Goal: Task Accomplishment & Management: Complete application form

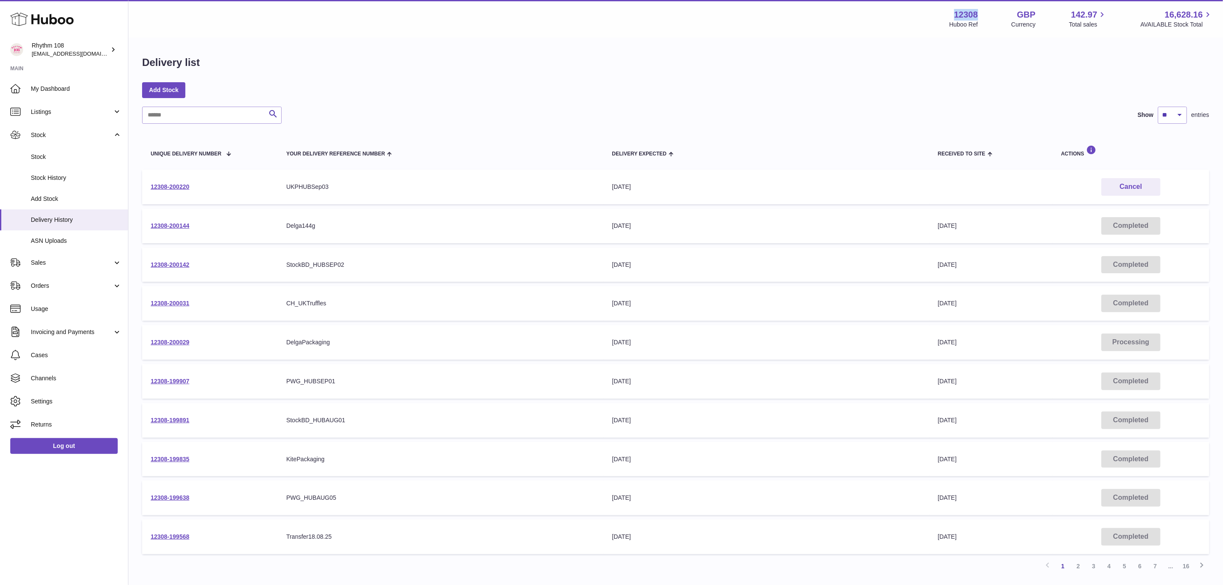
drag, startPoint x: 982, startPoint y: 15, endPoint x: 954, endPoint y: 15, distance: 28.2
click at [954, 15] on div "12308 Huboo Ref GBP Currency 142.97 Total sales 16,628.16 AVAILABLE Stock Total" at bounding box center [1080, 19] width 263 height 20
copy strong "12308"
click at [53, 153] on span "Stock" at bounding box center [76, 157] width 91 height 8
click at [55, 157] on span "Stock" at bounding box center [76, 157] width 91 height 8
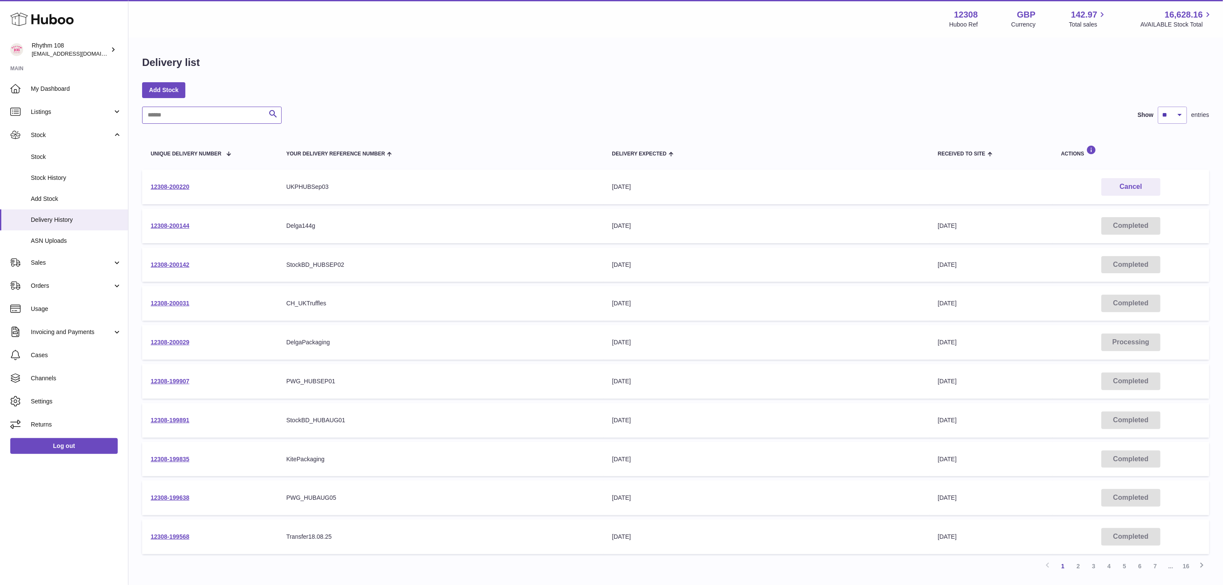
click at [199, 119] on input "text" at bounding box center [211, 115] width 139 height 17
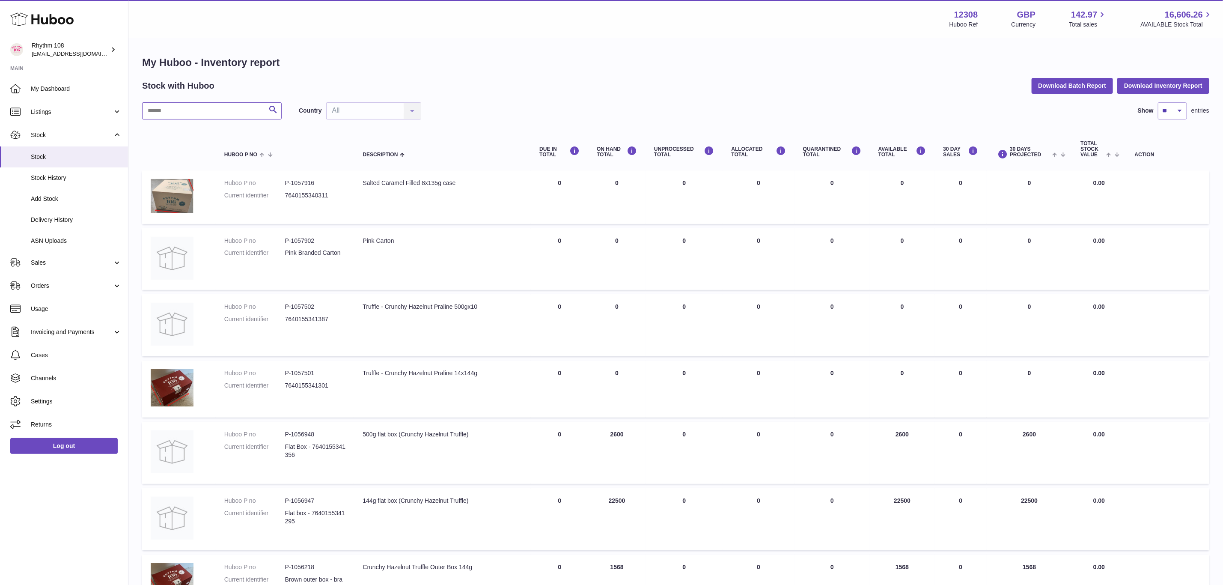
click at [199, 119] on input "text" at bounding box center [211, 110] width 139 height 17
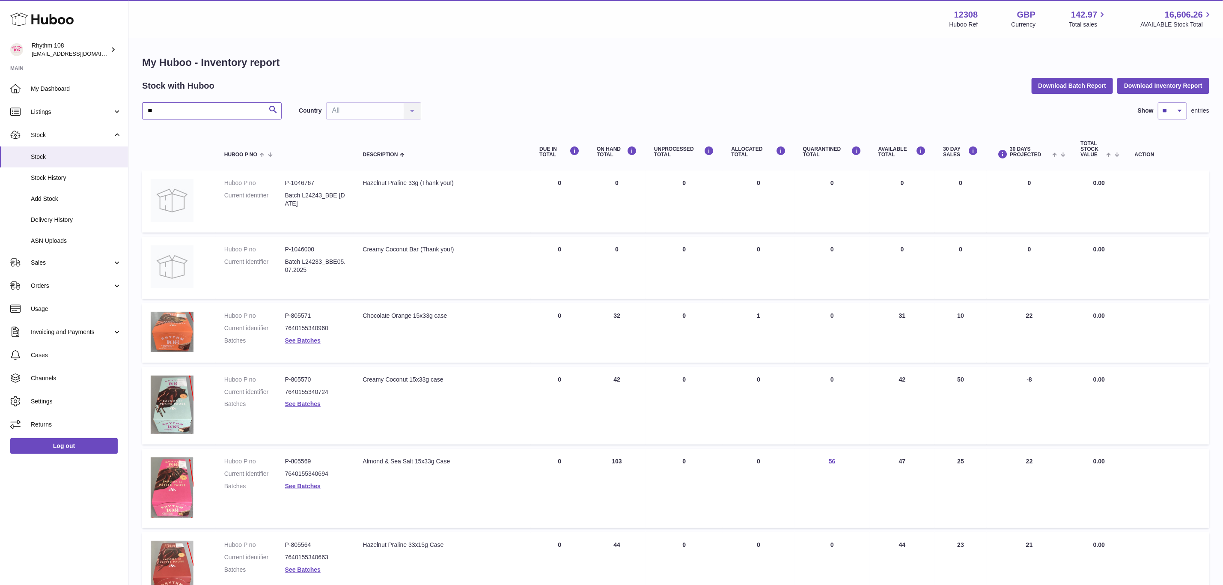
scroll to position [193, 0]
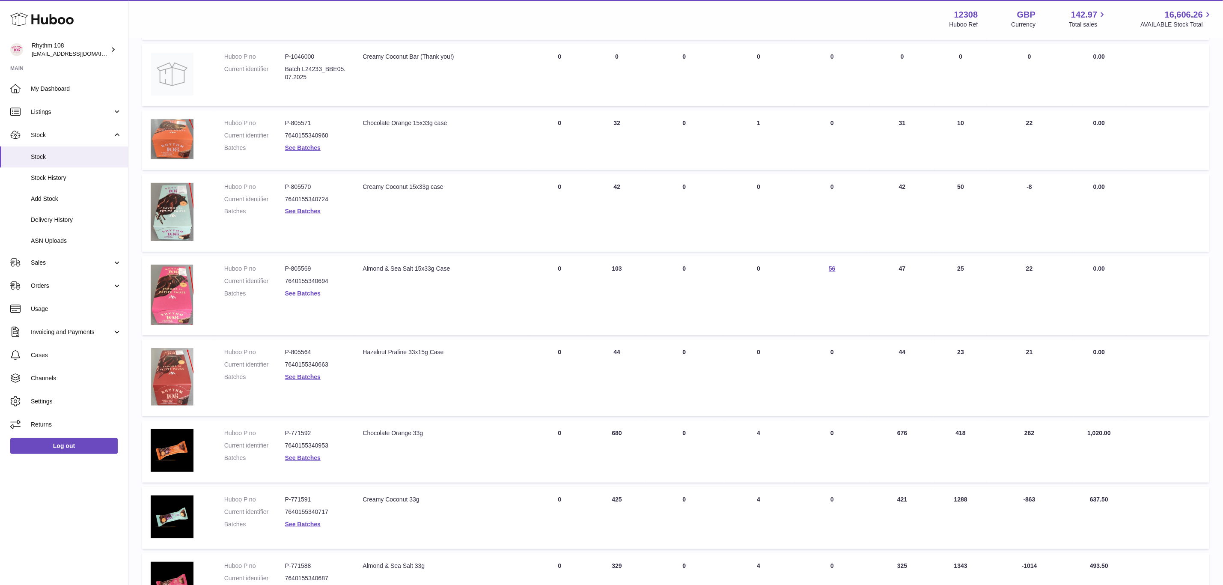
click at [308, 290] on link "See Batches" at bounding box center [303, 293] width 36 height 7
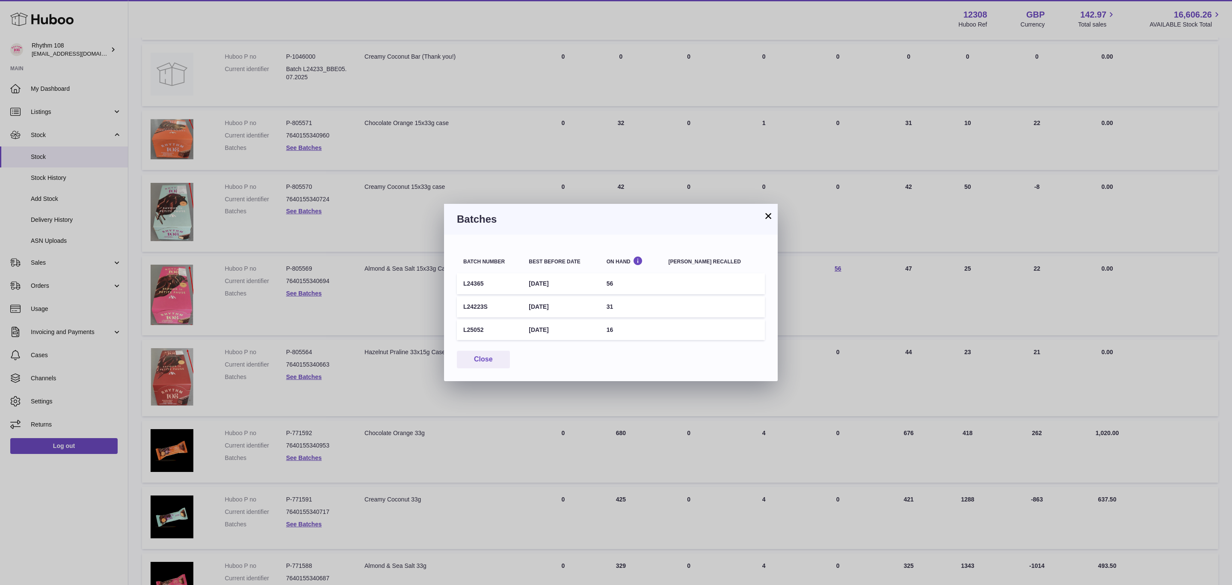
drag, startPoint x: 461, startPoint y: 284, endPoint x: 651, endPoint y: 288, distance: 189.6
click at [651, 288] on tr "L24365 6th Oct 2025 56" at bounding box center [611, 283] width 308 height 21
copy tr "L24365 6th Oct 2025 56"
click at [312, 267] on div "× Batches Batch number Best before date On Hand Batch recalled L24365 6th Oct 2…" at bounding box center [616, 292] width 1232 height 585
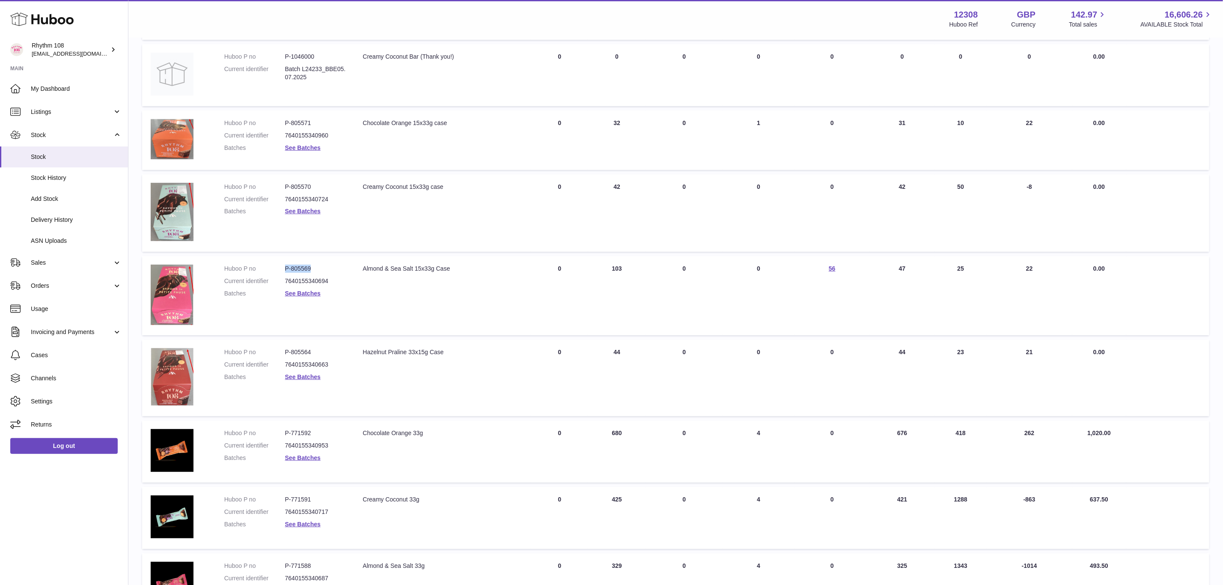
drag, startPoint x: 314, startPoint y: 264, endPoint x: 293, endPoint y: 263, distance: 20.5
click at [286, 264] on dd "P-805569" at bounding box center [315, 268] width 61 height 8
copy dd "P-805569"
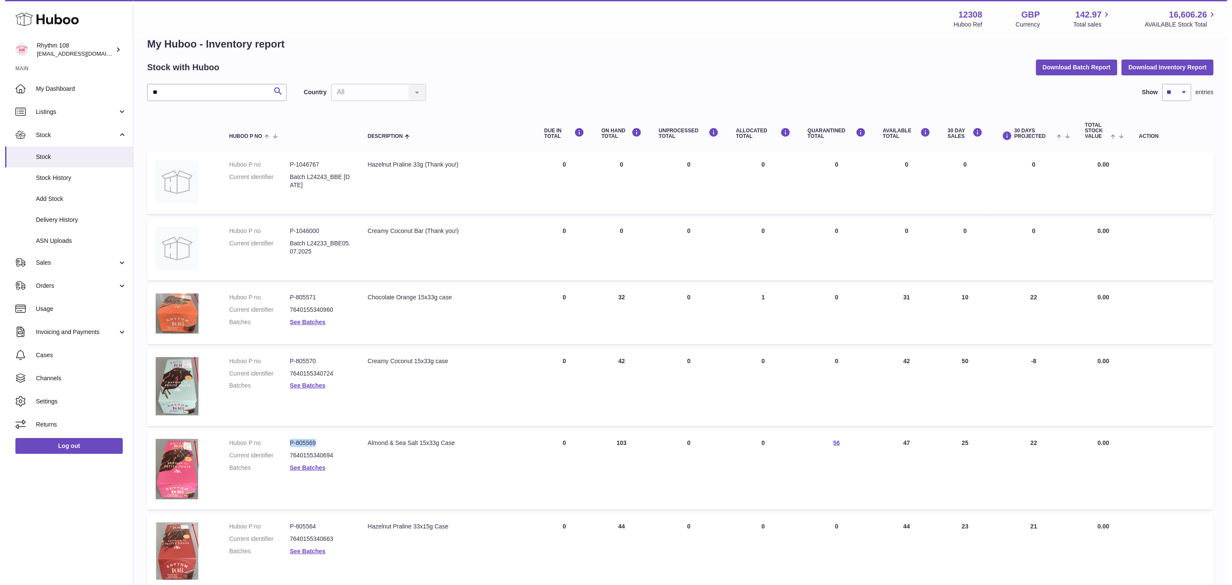
scroll to position [0, 0]
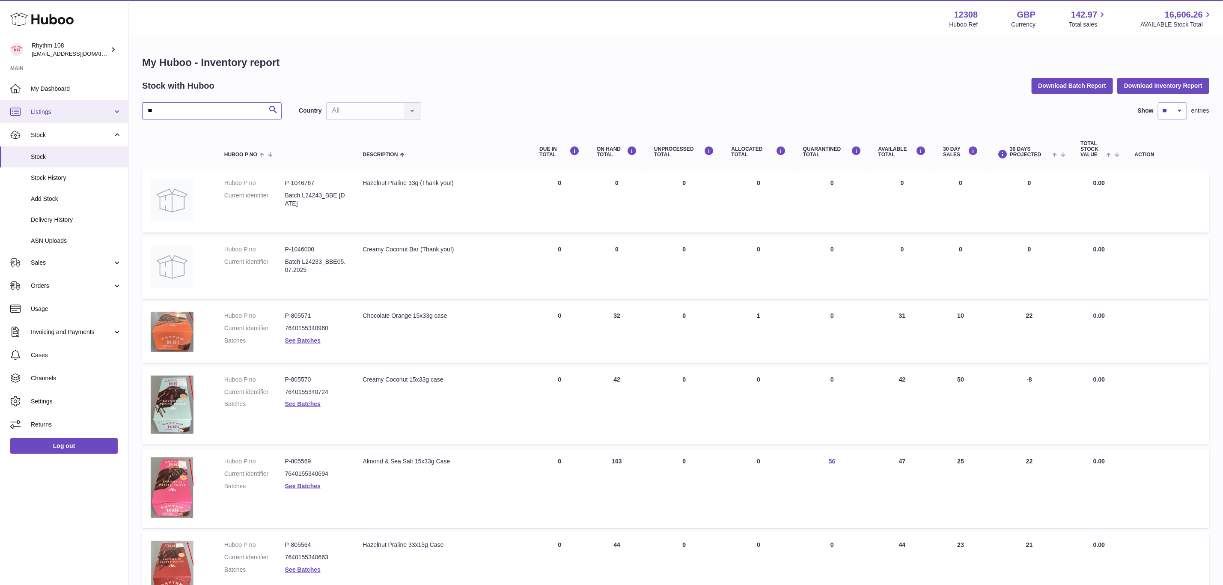
drag, startPoint x: 131, startPoint y: 111, endPoint x: 112, endPoint y: 111, distance: 18.8
click at [112, 113] on div "Huboo Rhythm 108 orders@rhythm108.com Main My Dashboard Listings Not with Huboo…" at bounding box center [611, 483] width 1223 height 967
type input "*********"
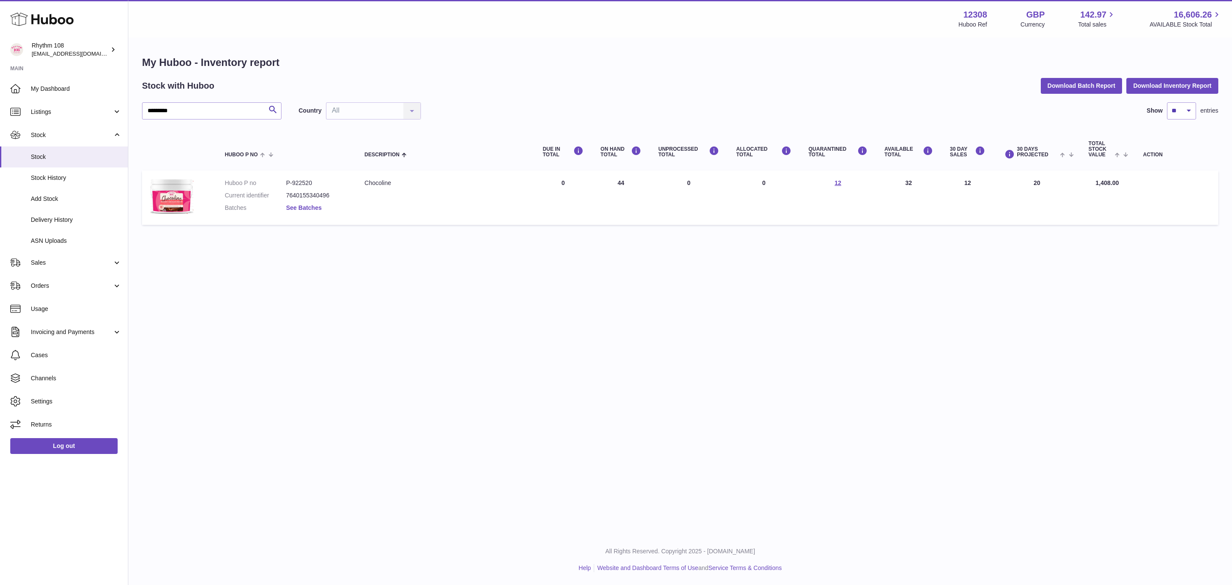
click at [302, 206] on link "See Batches" at bounding box center [304, 207] width 36 height 7
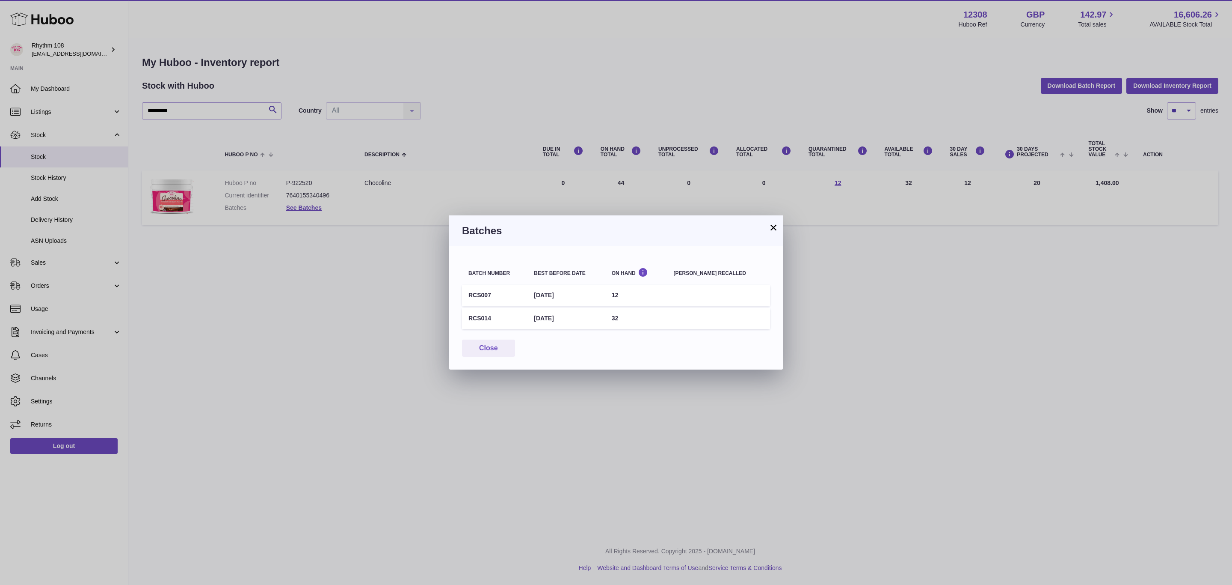
click at [319, 180] on div "× Batches Batch number Best before date On Hand Batch recalled RCS007 10th Oct …" at bounding box center [616, 292] width 1232 height 585
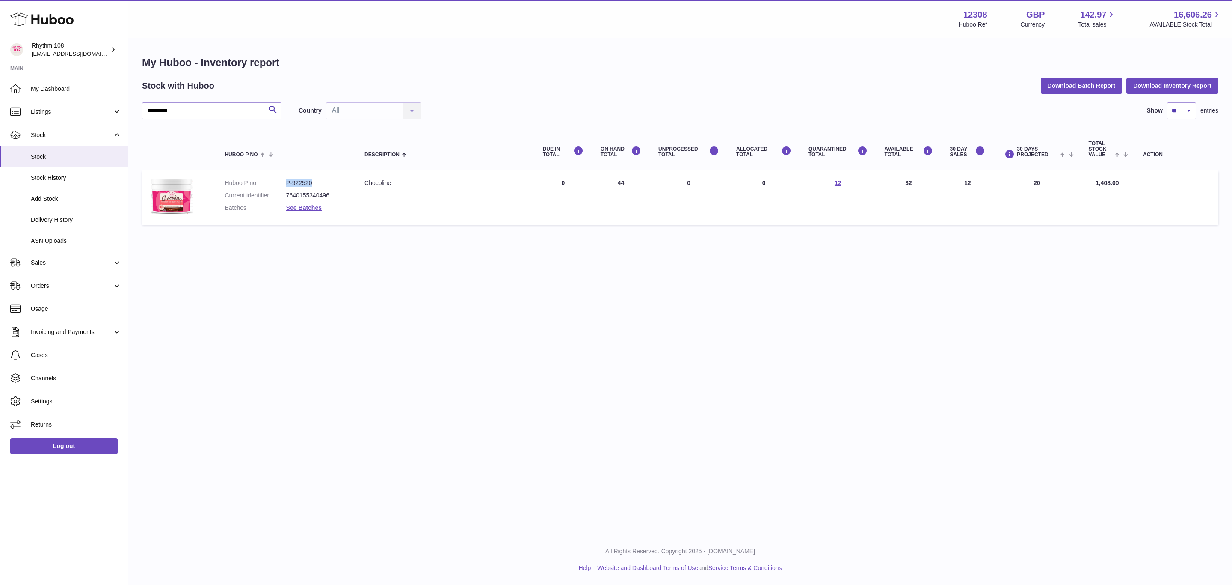
drag, startPoint x: 319, startPoint y: 180, endPoint x: 271, endPoint y: 175, distance: 47.8
click at [271, 175] on td "Huboo P no P-922520 Current identifier 7640155340496 Batches See Batches" at bounding box center [286, 197] width 140 height 54
copy dl "P-922520"
click at [315, 205] on link "See Batches" at bounding box center [304, 207] width 36 height 7
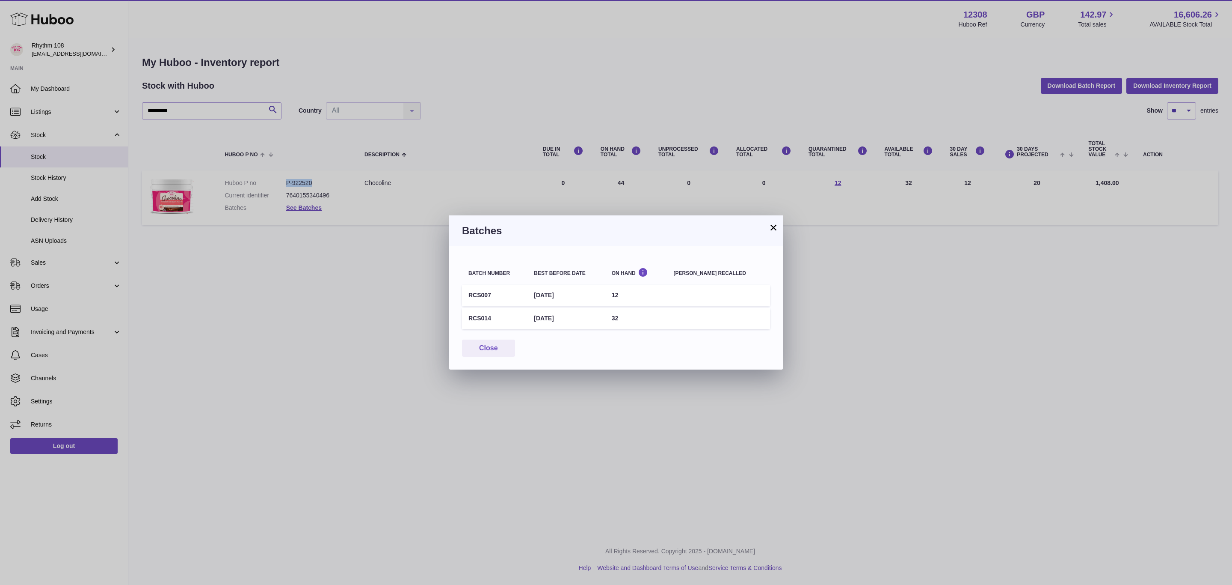
drag, startPoint x: 475, startPoint y: 294, endPoint x: 643, endPoint y: 297, distance: 168.2
click at [643, 297] on tr "RCS007 10th Oct 2025 12" at bounding box center [616, 295] width 308 height 21
copy tr "RCS007 10th Oct 2025 12"
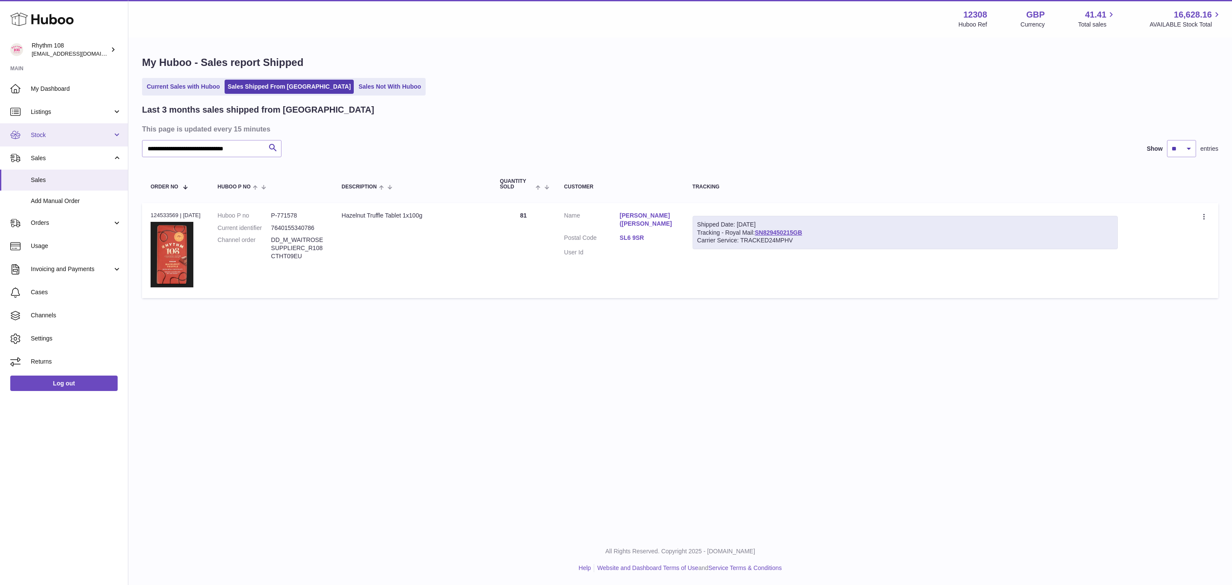
click at [59, 141] on link "Stock" at bounding box center [64, 134] width 128 height 23
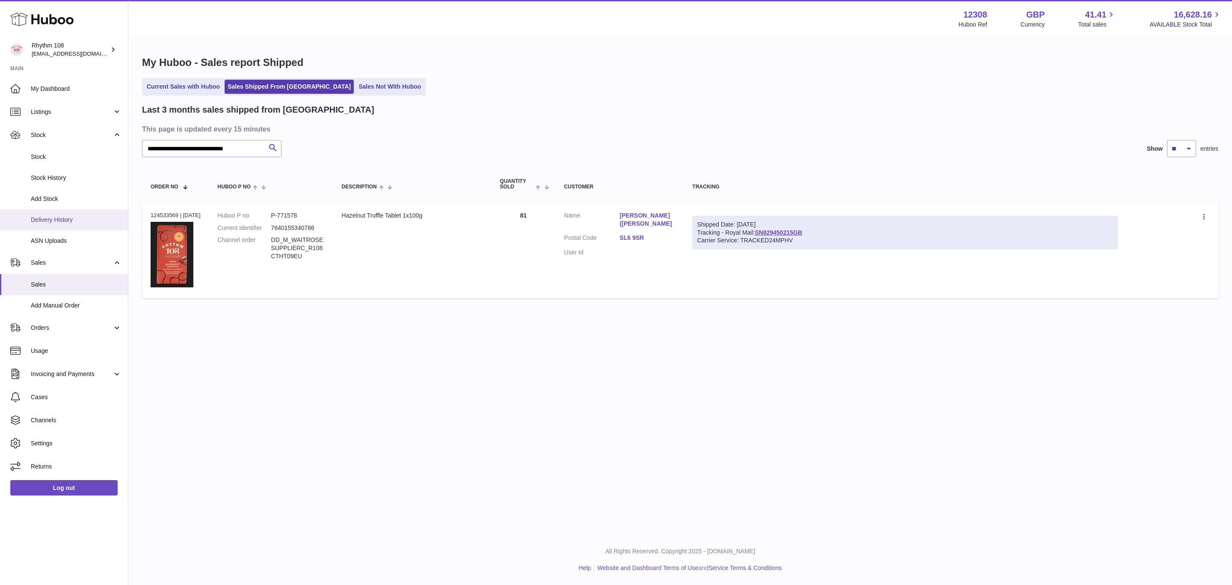
click at [53, 216] on span "Delivery History" at bounding box center [76, 220] width 91 height 8
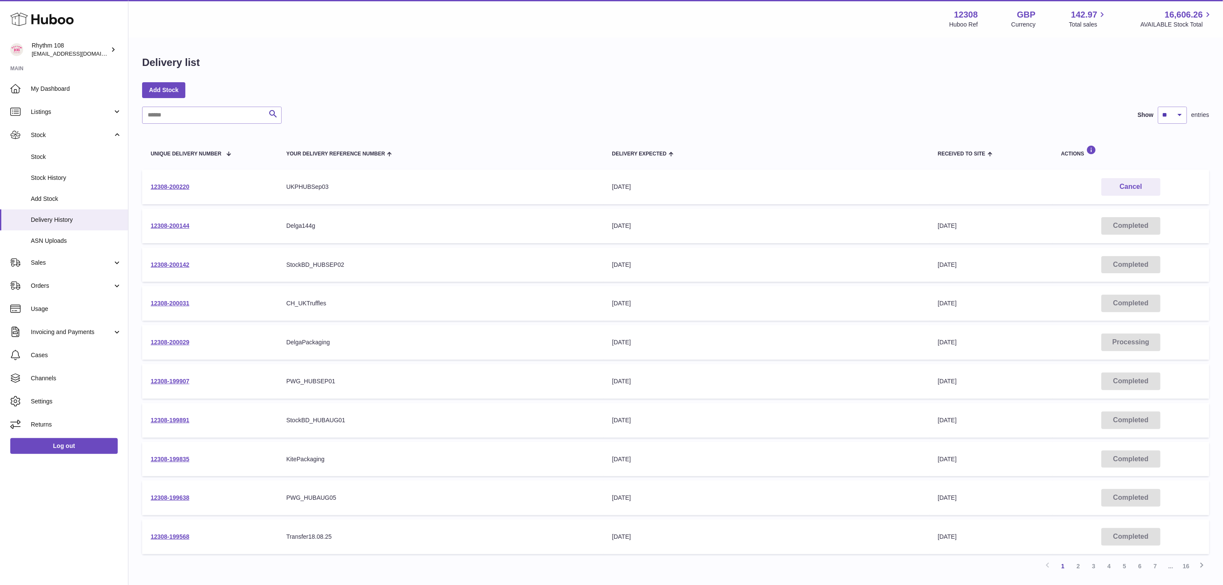
click at [288, 185] on div "UKPHUBSep03" at bounding box center [440, 187] width 309 height 8
click at [187, 185] on link "12308-200220" at bounding box center [170, 186] width 39 height 7
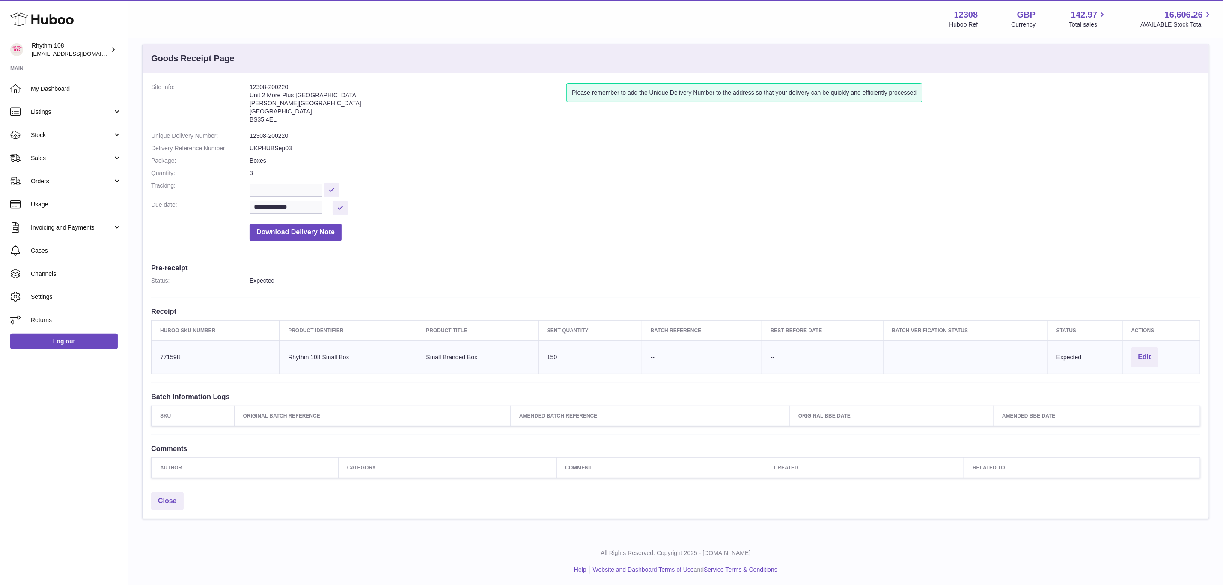
scroll to position [16, 0]
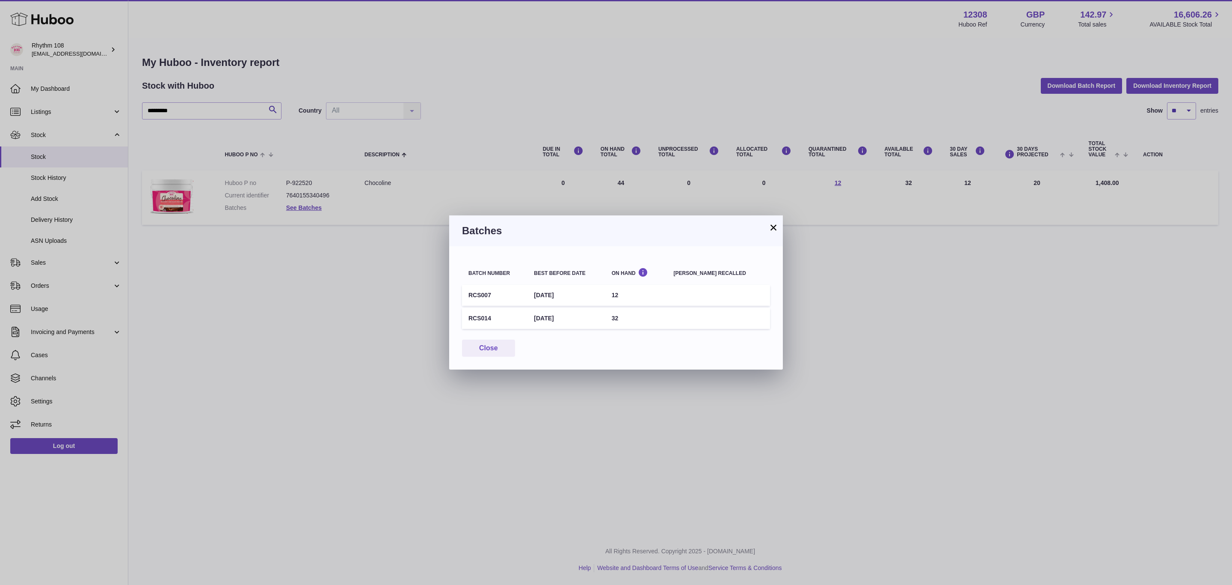
drag, startPoint x: 774, startPoint y: 229, endPoint x: 702, endPoint y: 231, distance: 71.9
click at [774, 228] on button "×" at bounding box center [774, 227] width 10 height 10
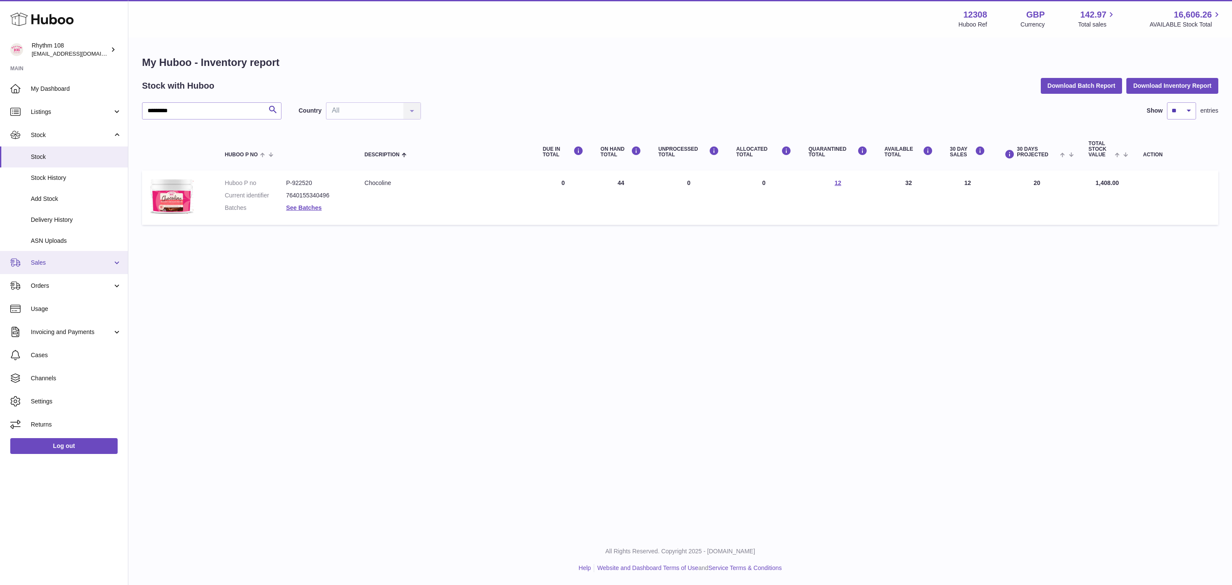
click at [31, 268] on link "Sales" at bounding box center [64, 262] width 128 height 23
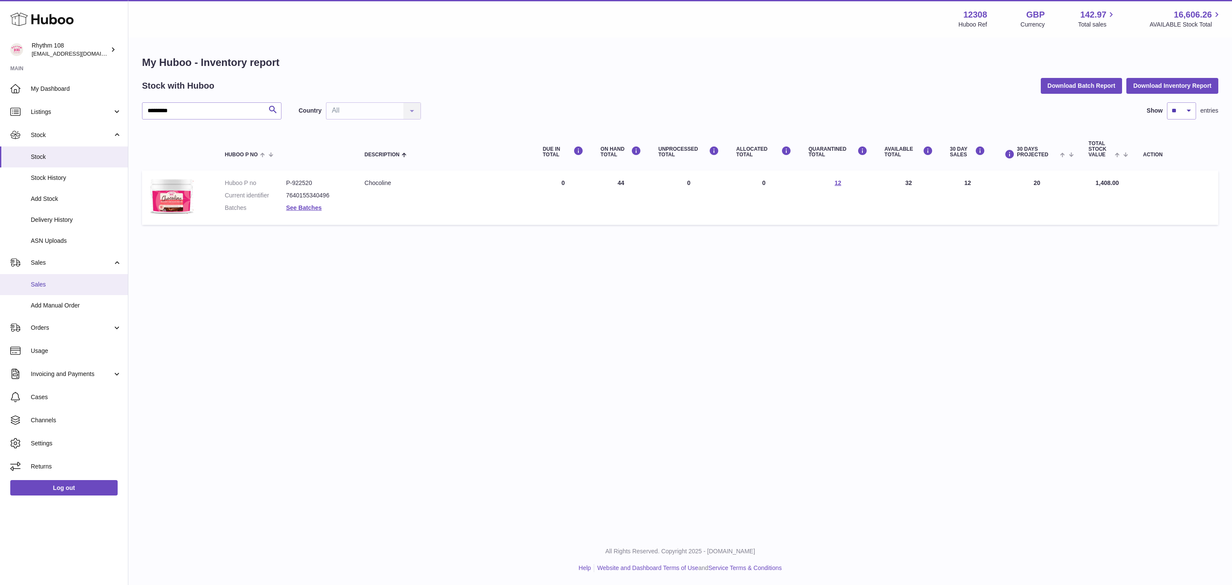
click at [44, 284] on span "Sales" at bounding box center [76, 284] width 91 height 8
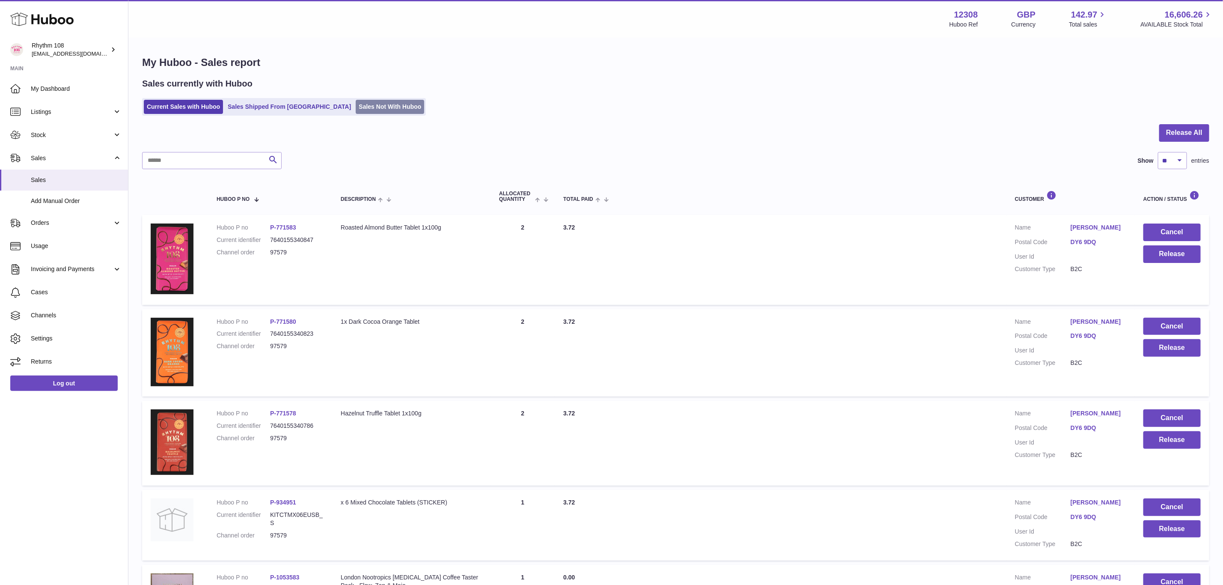
click at [356, 108] on link "Sales Not With Huboo" at bounding box center [390, 107] width 68 height 14
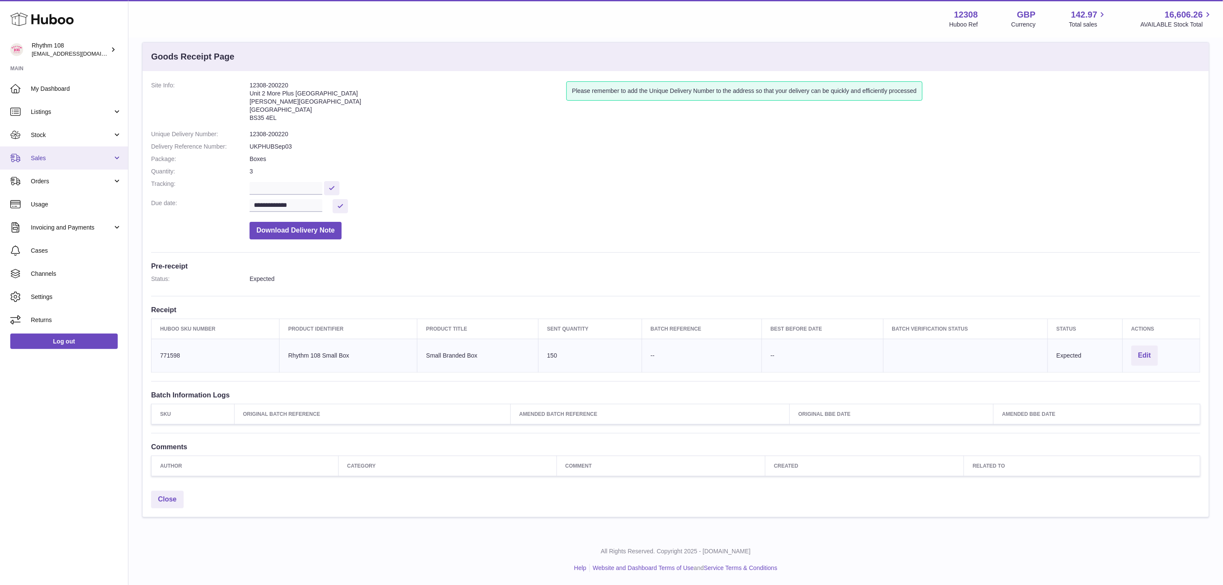
click at [42, 160] on span "Sales" at bounding box center [72, 158] width 82 height 8
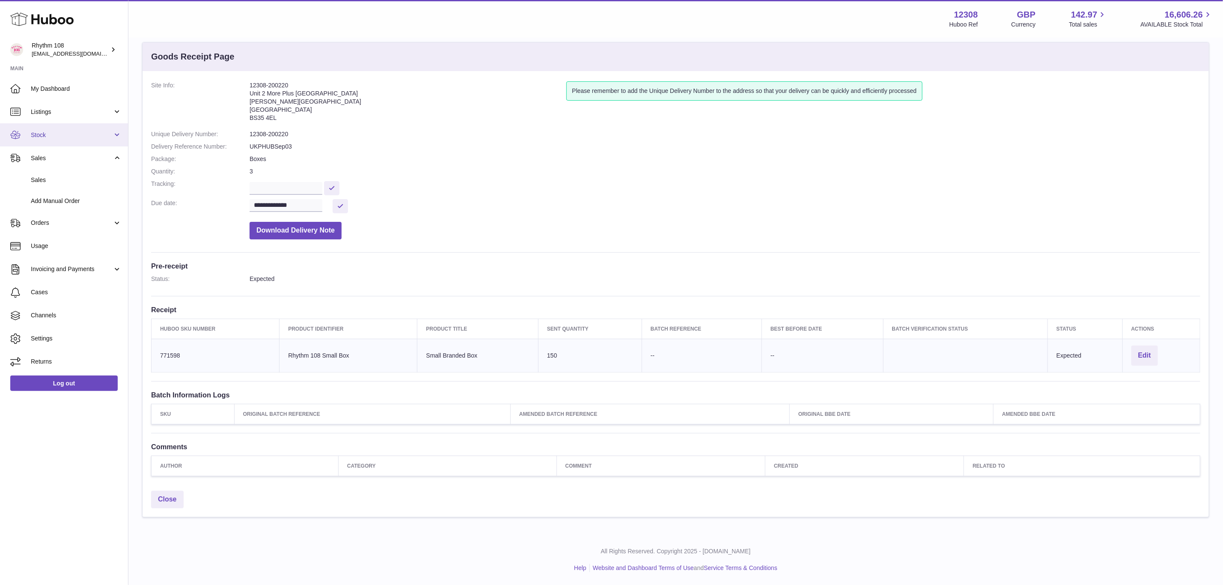
click at [54, 137] on span "Stock" at bounding box center [72, 135] width 82 height 8
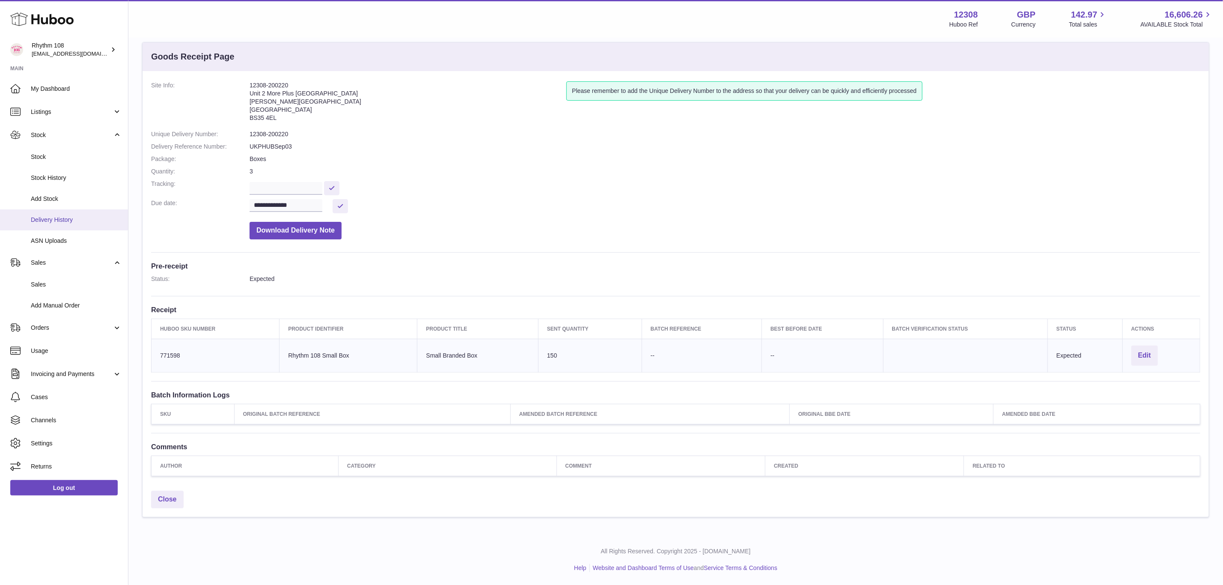
click at [53, 218] on span "Delivery History" at bounding box center [76, 220] width 91 height 8
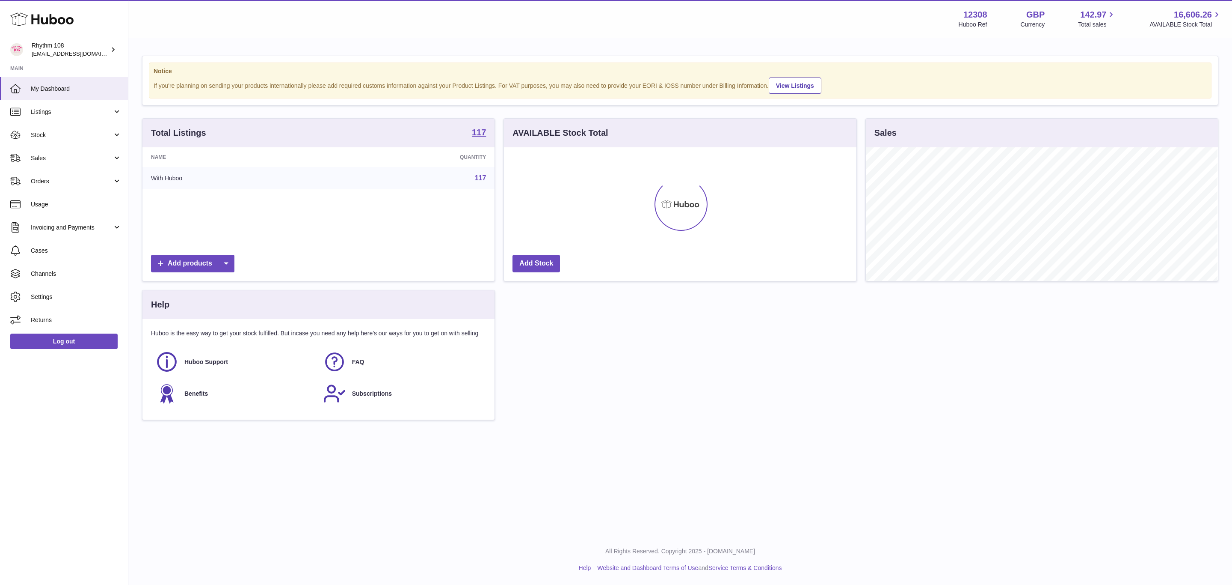
scroll to position [134, 352]
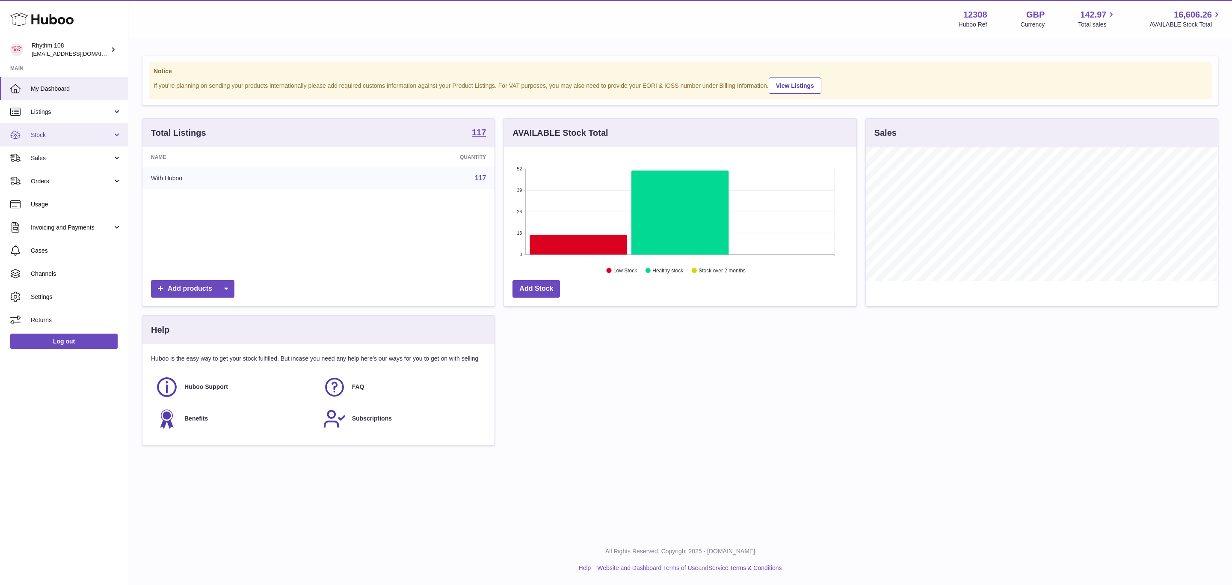
click at [50, 139] on span "Stock" at bounding box center [72, 135] width 82 height 8
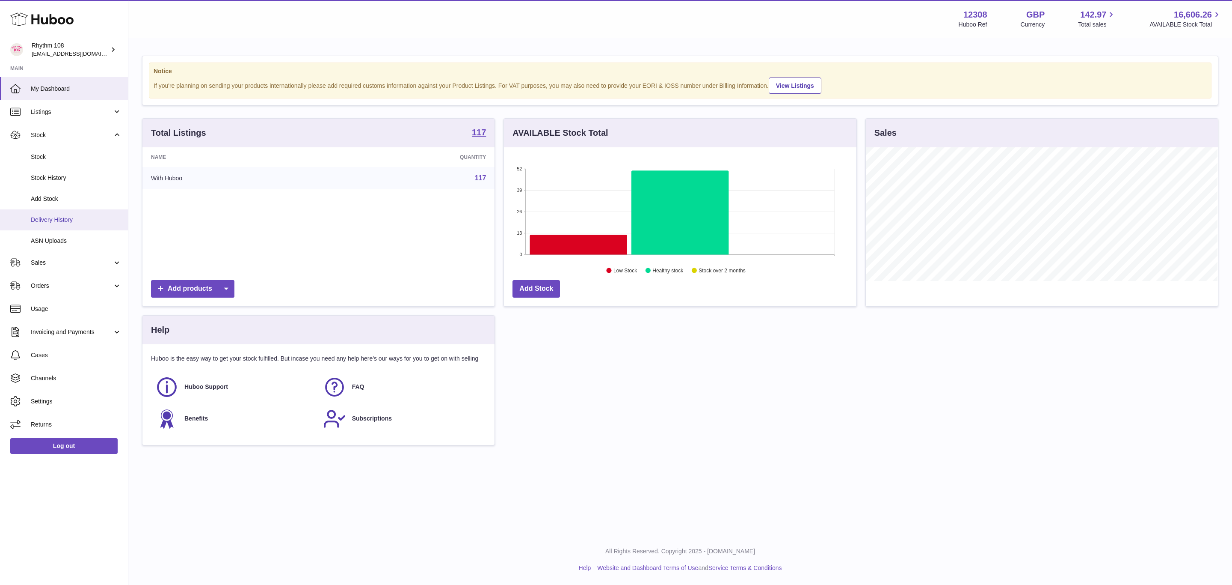
click at [58, 221] on span "Delivery History" at bounding box center [76, 220] width 91 height 8
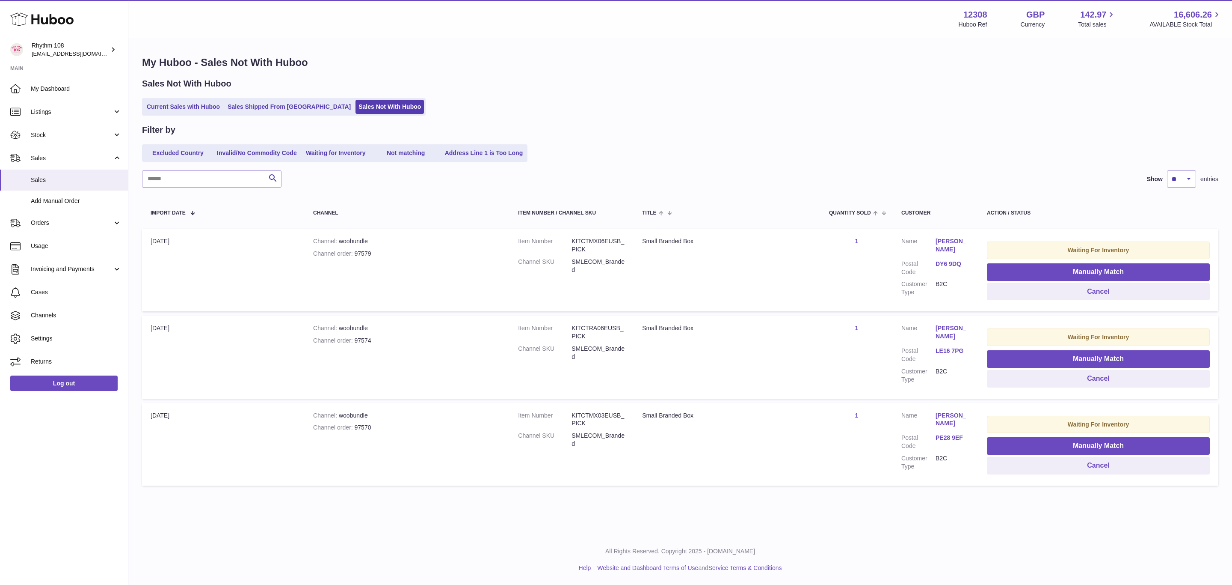
click at [969, 102] on div "Current Sales with Huboo Sales Shipped From Huboo Sales Not With Huboo" at bounding box center [680, 107] width 1077 height 18
click at [50, 130] on link "Stock" at bounding box center [64, 134] width 128 height 23
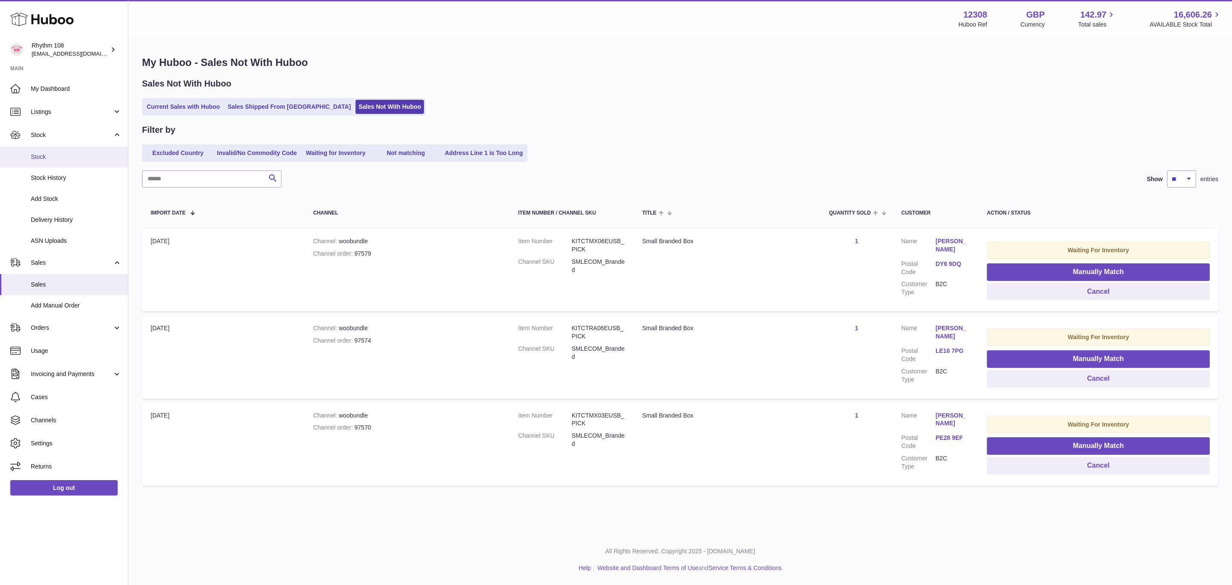
click at [58, 156] on span "Stock" at bounding box center [76, 157] width 91 height 8
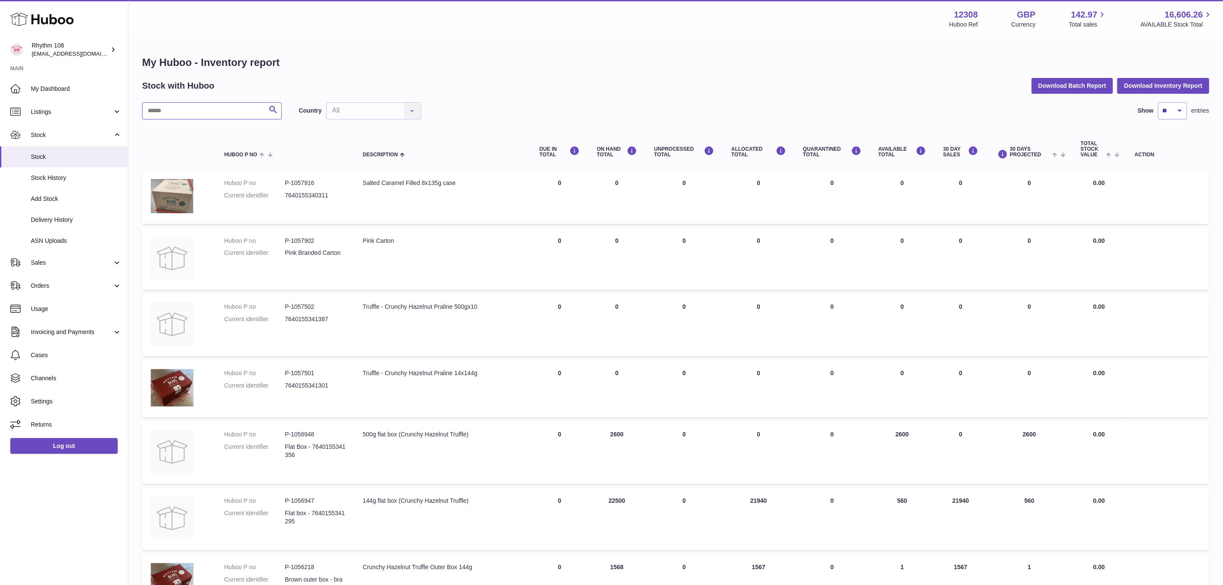
click at [212, 104] on input "text" at bounding box center [211, 110] width 139 height 17
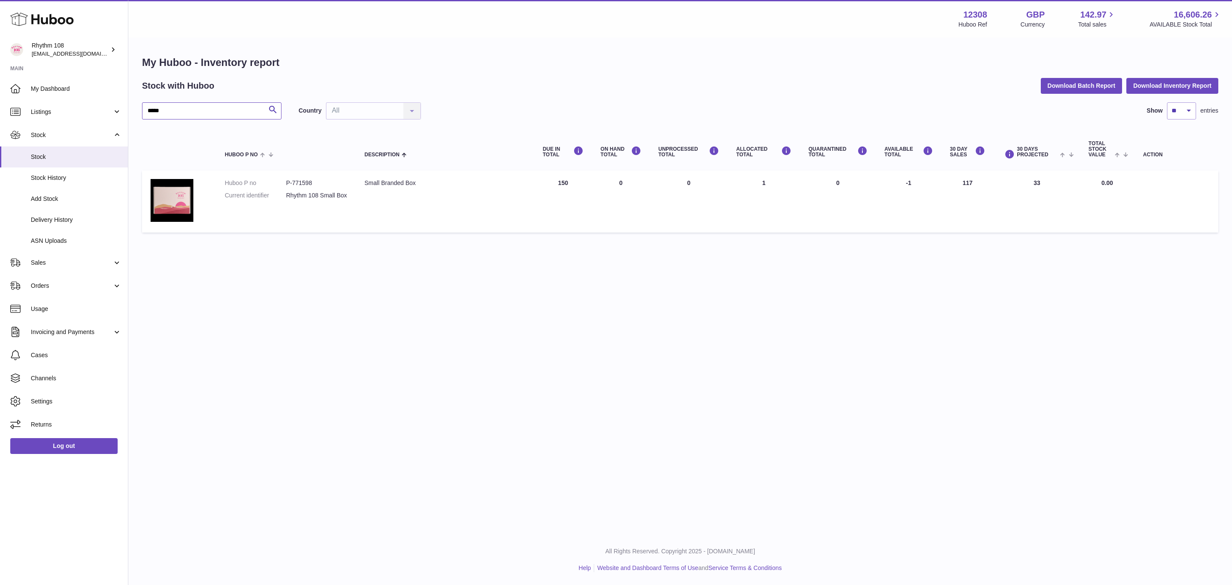
type input "*****"
drag, startPoint x: 322, startPoint y: 179, endPoint x: 288, endPoint y: 178, distance: 34.7
click at [288, 179] on dd "P-771598" at bounding box center [316, 183] width 61 height 8
copy dd "P-771598"
click at [41, 264] on span "Sales" at bounding box center [72, 262] width 82 height 8
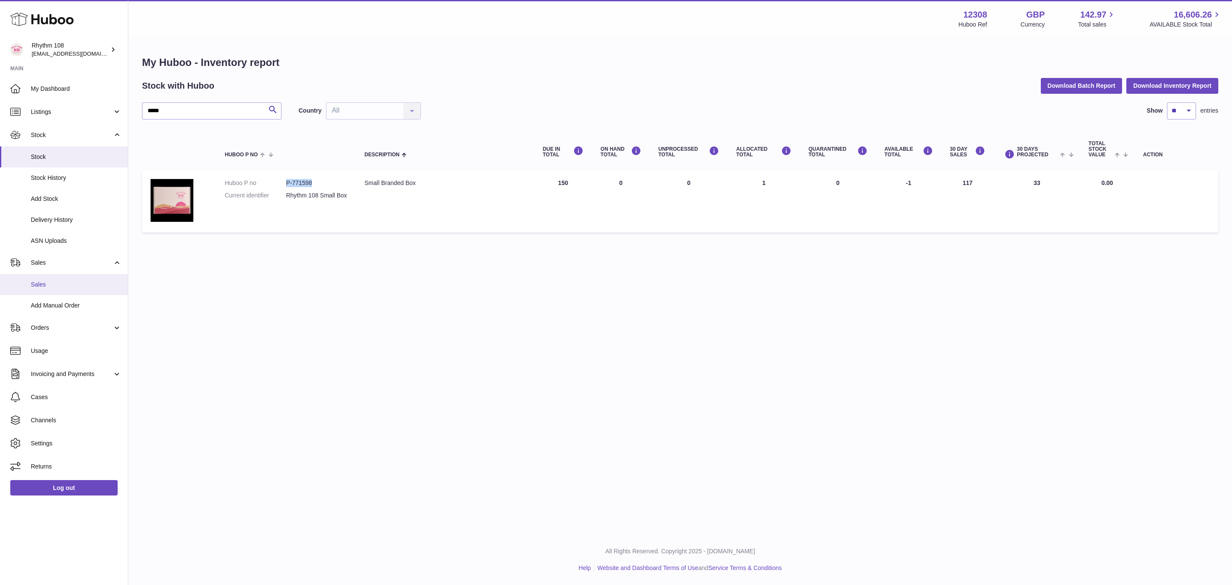
click at [46, 290] on link "Sales" at bounding box center [64, 284] width 128 height 21
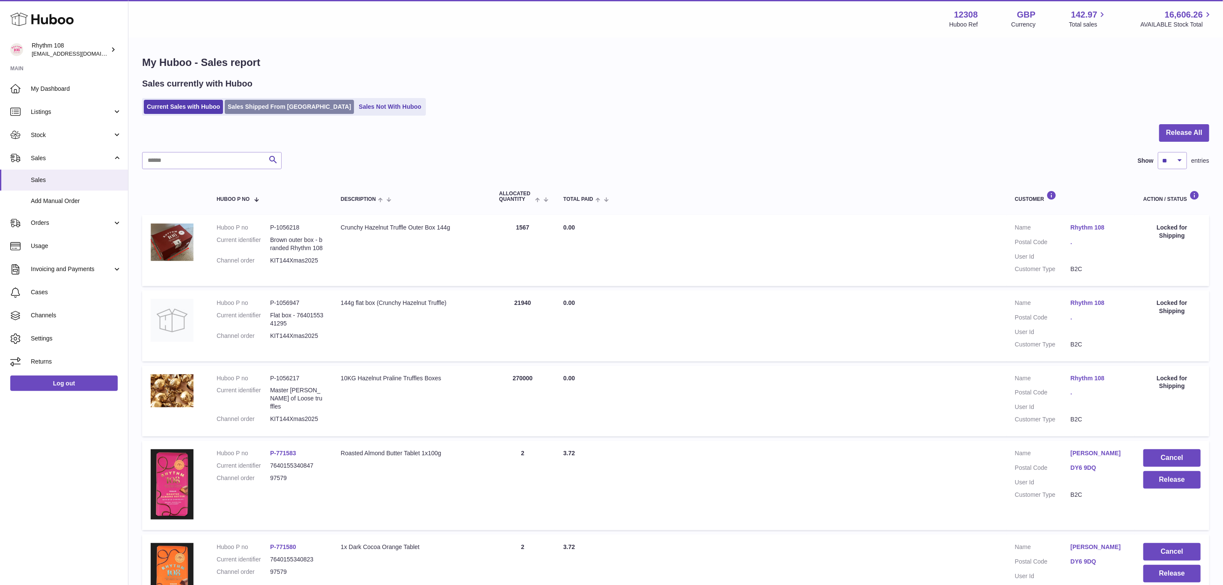
click at [285, 108] on link "Sales Shipped From [GEOGRAPHIC_DATA]" at bounding box center [289, 107] width 129 height 14
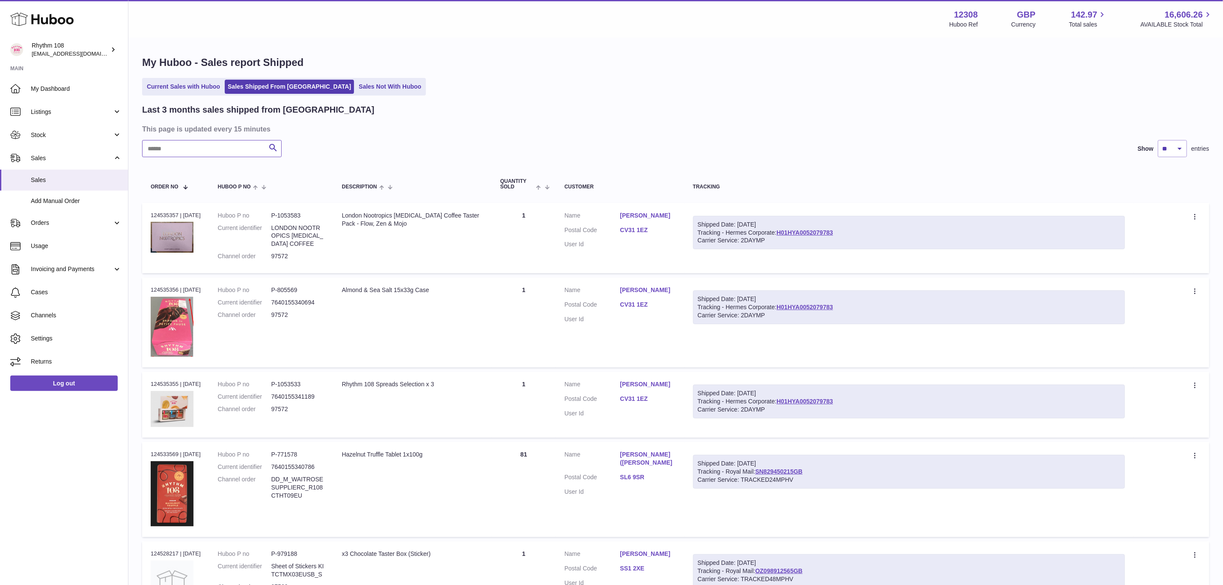
click at [190, 149] on input "text" at bounding box center [211, 148] width 139 height 17
paste input "*****"
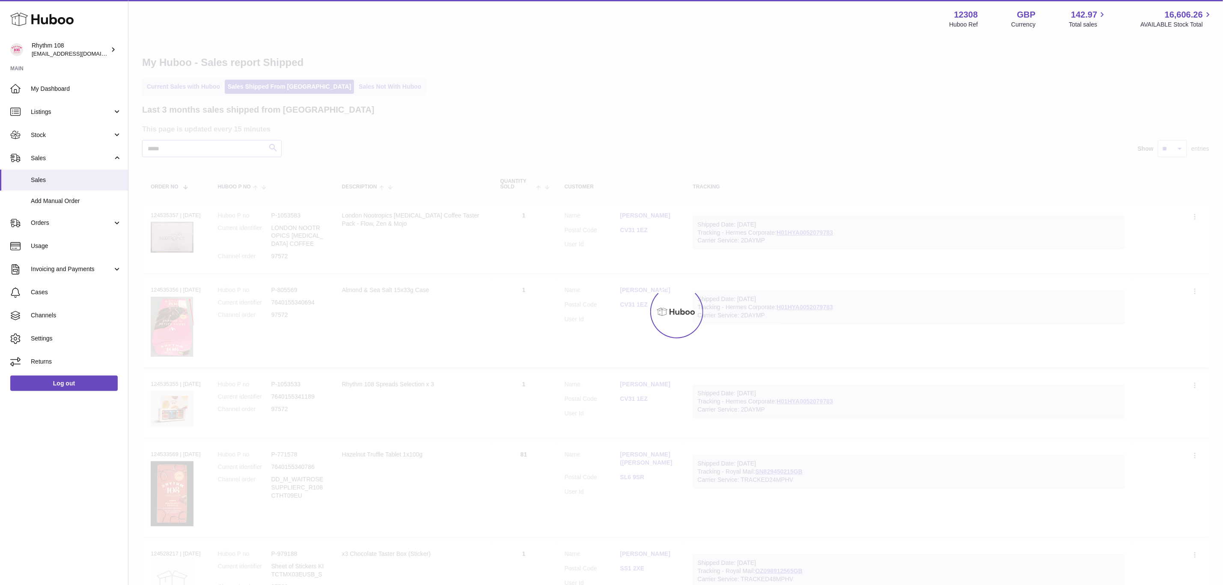
type input "*****"
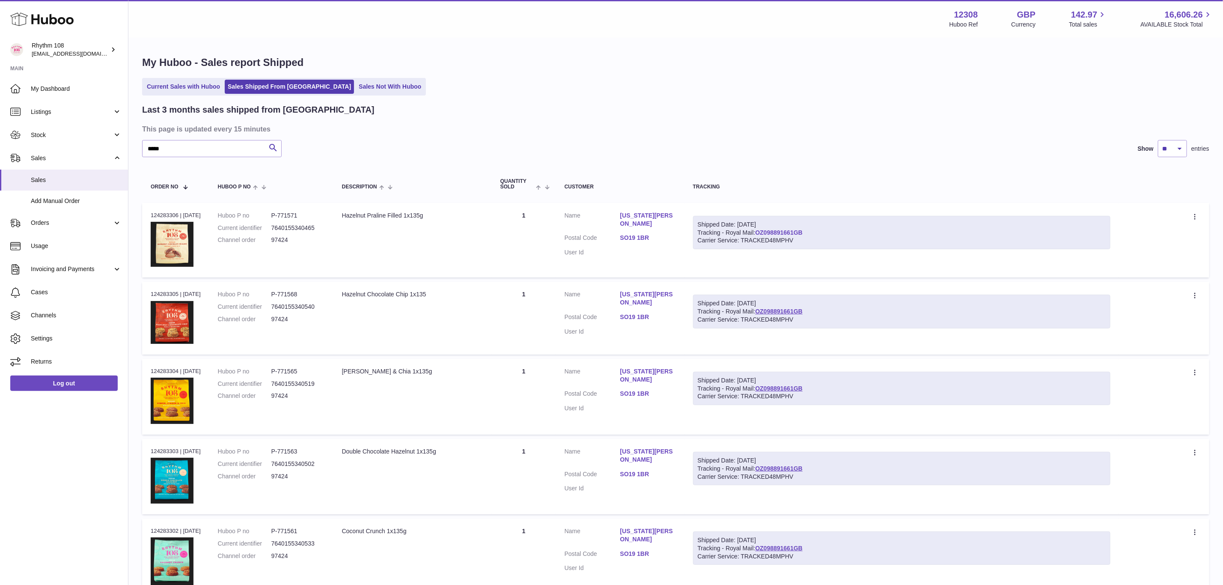
click at [772, 229] on link "OZ098891661GB" at bounding box center [778, 232] width 47 height 7
click at [34, 180] on span "Sales" at bounding box center [76, 180] width 91 height 8
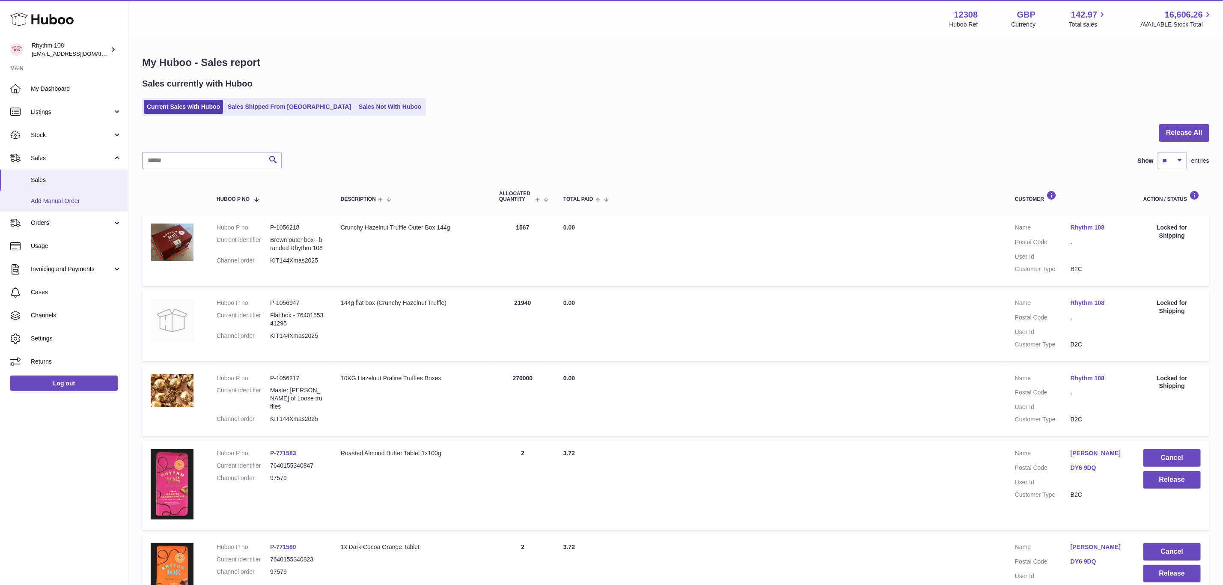
click at [39, 203] on span "Add Manual Order" at bounding box center [76, 201] width 91 height 8
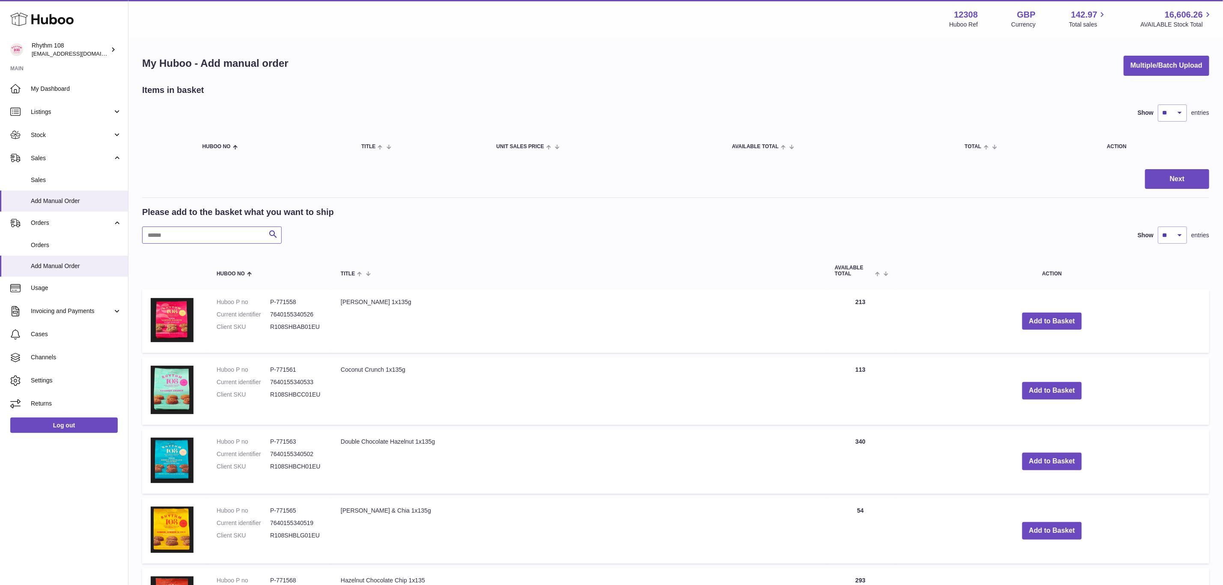
click at [244, 233] on input "text" at bounding box center [211, 234] width 139 height 17
type input "**"
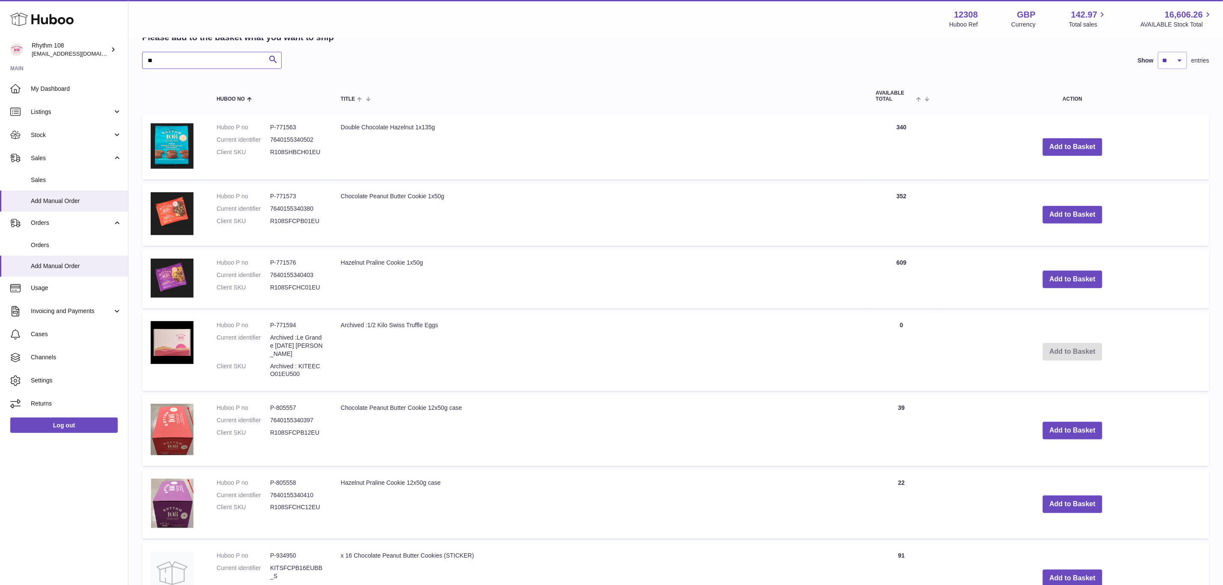
scroll to position [193, 0]
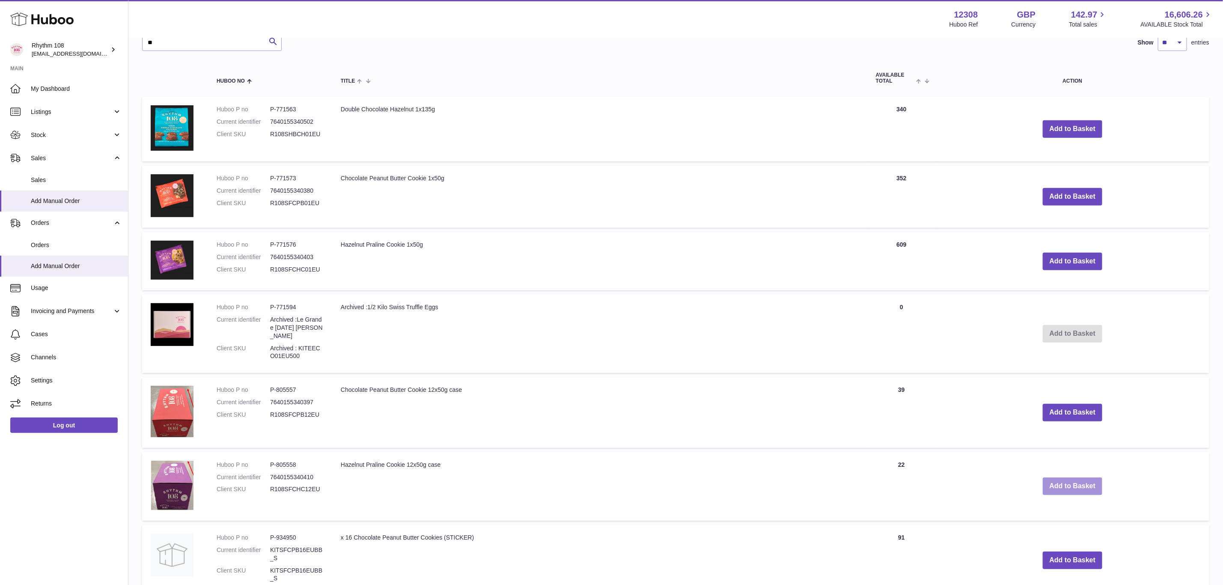
click at [1079, 477] on button "Add to Basket" at bounding box center [1072, 486] width 60 height 18
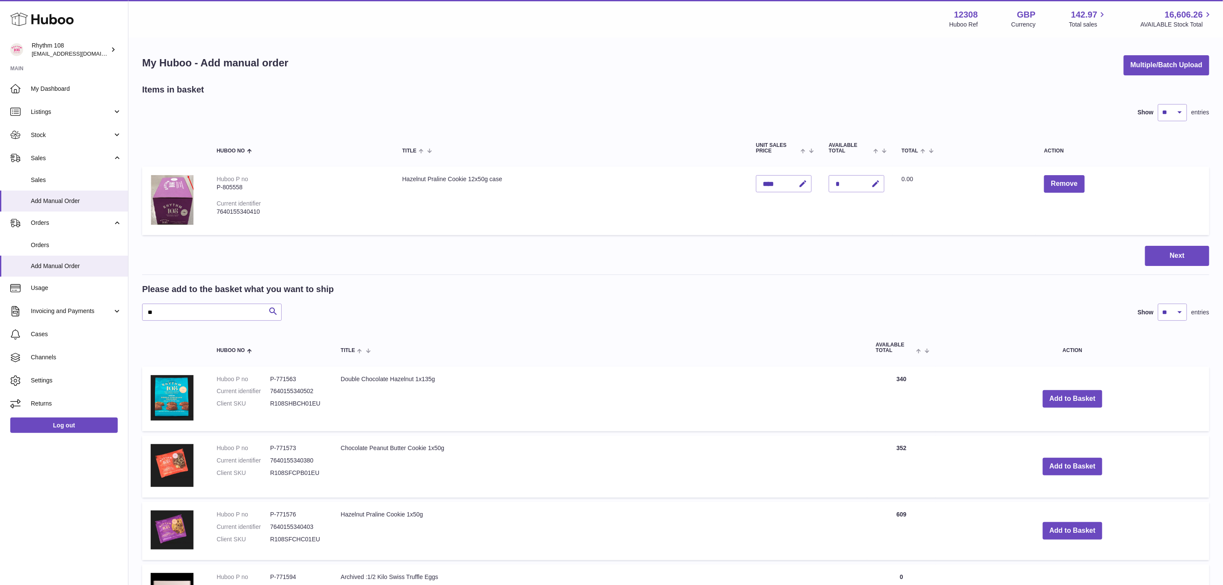
scroll to position [0, 0]
click at [1166, 258] on button "Next" at bounding box center [1177, 256] width 64 height 20
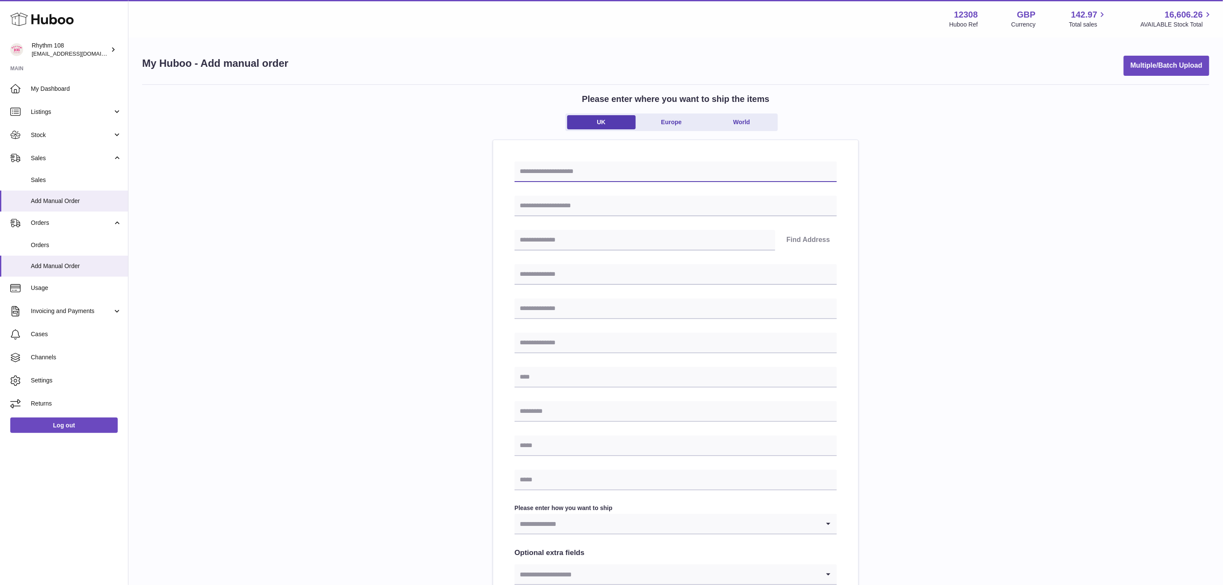
click at [632, 166] on input "text" at bounding box center [675, 171] width 322 height 21
paste input "**********"
type input "**********"
click at [561, 208] on input "text" at bounding box center [675, 206] width 322 height 21
paste input "**********"
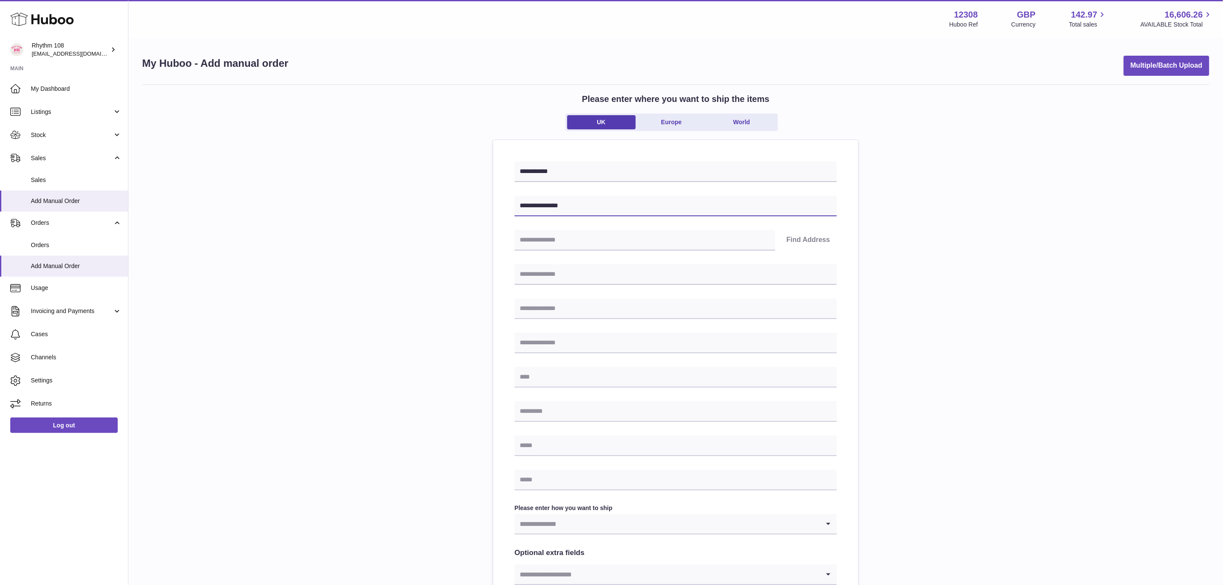
type input "**********"
drag, startPoint x: 548, startPoint y: 276, endPoint x: 526, endPoint y: 233, distance: 48.4
click at [548, 276] on input "text" at bounding box center [675, 274] width 322 height 21
click at [537, 239] on input "text" at bounding box center [644, 240] width 261 height 21
paste input "********"
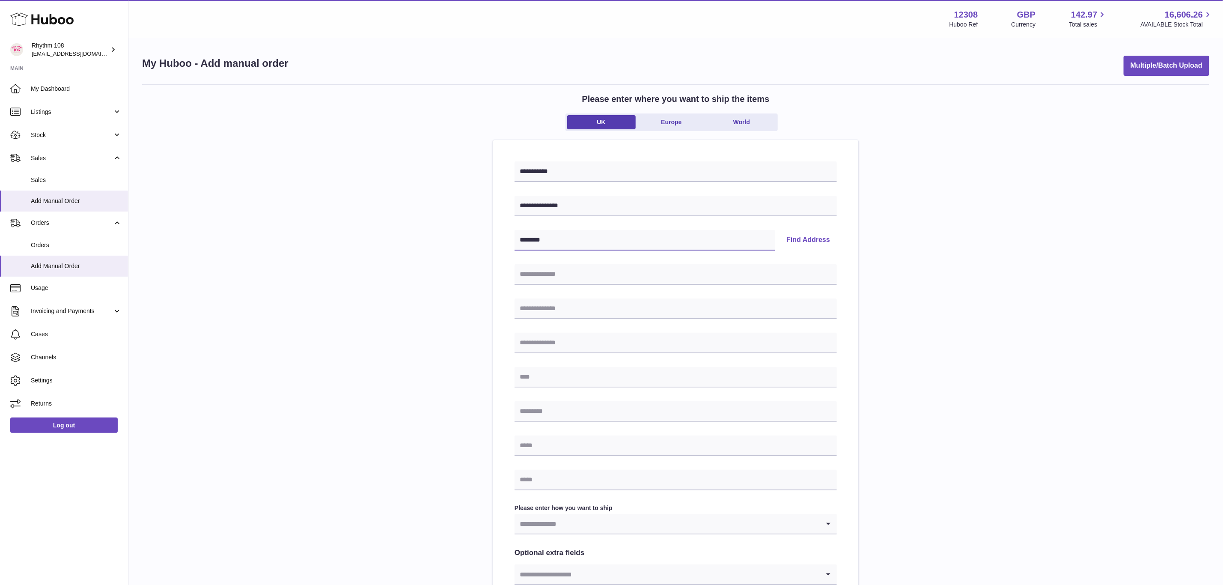
type input "********"
click at [815, 243] on button "Find Address" at bounding box center [807, 240] width 57 height 21
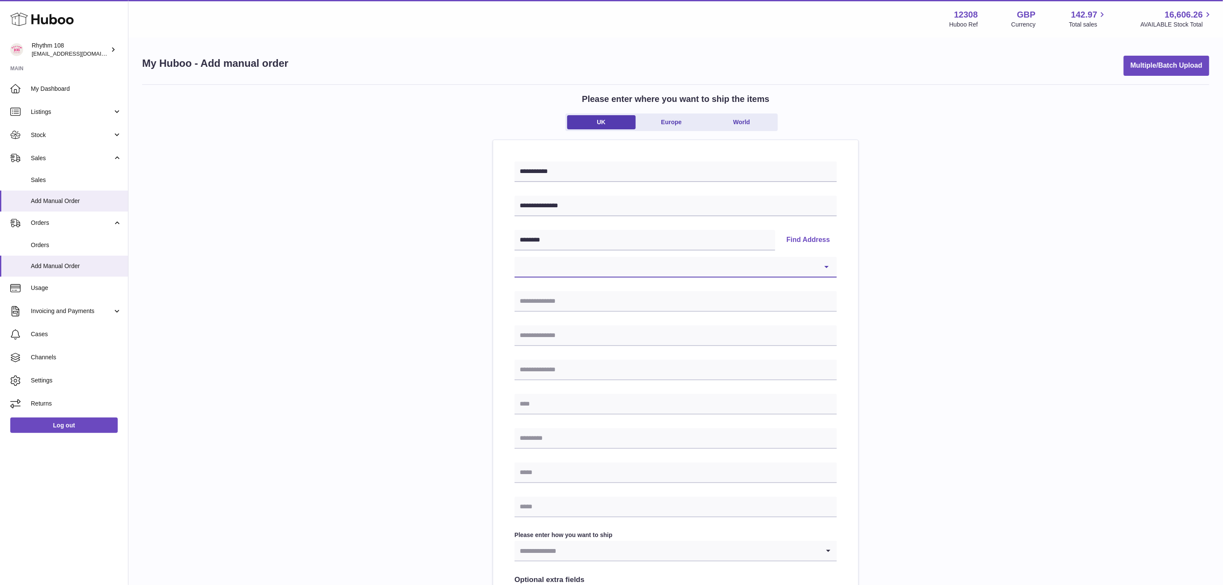
click at [641, 271] on select "**********" at bounding box center [675, 267] width 322 height 21
select select "**"
click at [514, 257] on select "**********" at bounding box center [675, 267] width 322 height 21
type input "**********"
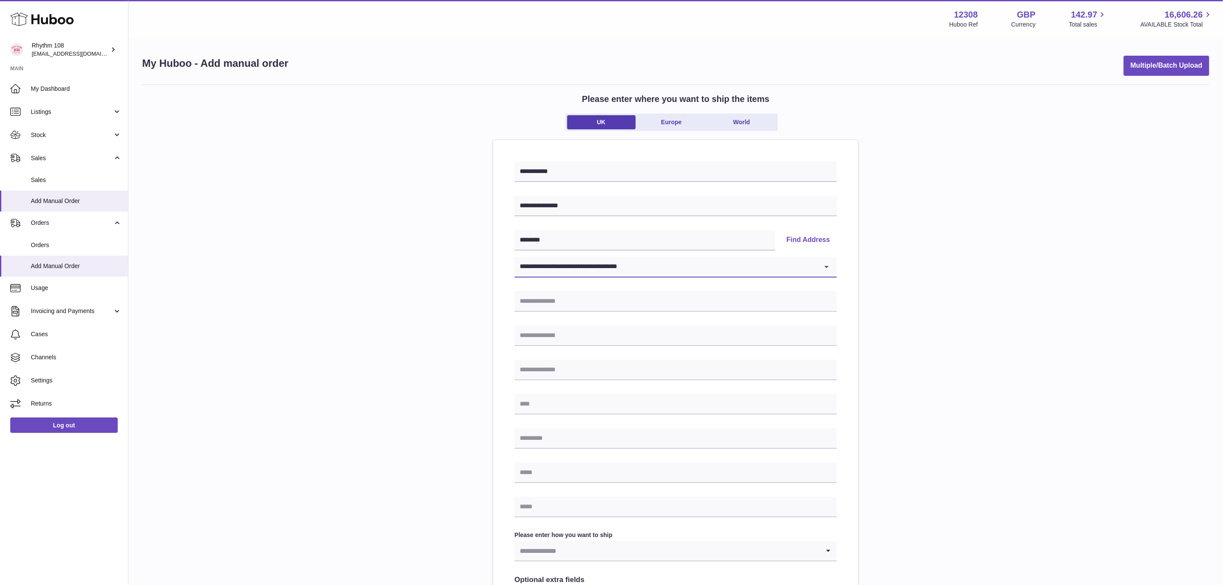
type input "********"
drag, startPoint x: 539, startPoint y: 474, endPoint x: 572, endPoint y: 417, distance: 65.2
click at [539, 474] on input "text" at bounding box center [675, 472] width 322 height 21
paste input "**********"
type input "**********"
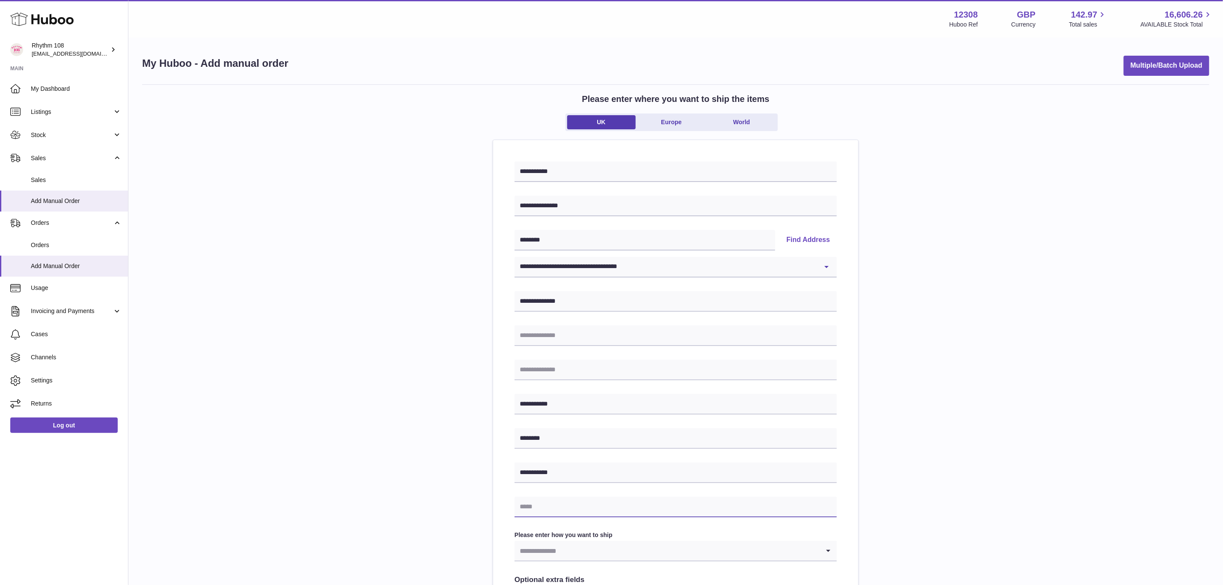
drag, startPoint x: 535, startPoint y: 501, endPoint x: 534, endPoint y: 489, distance: 12.0
click at [535, 501] on input "text" at bounding box center [675, 506] width 322 height 21
click at [590, 509] on input "text" at bounding box center [675, 506] width 322 height 21
paste input "**********"
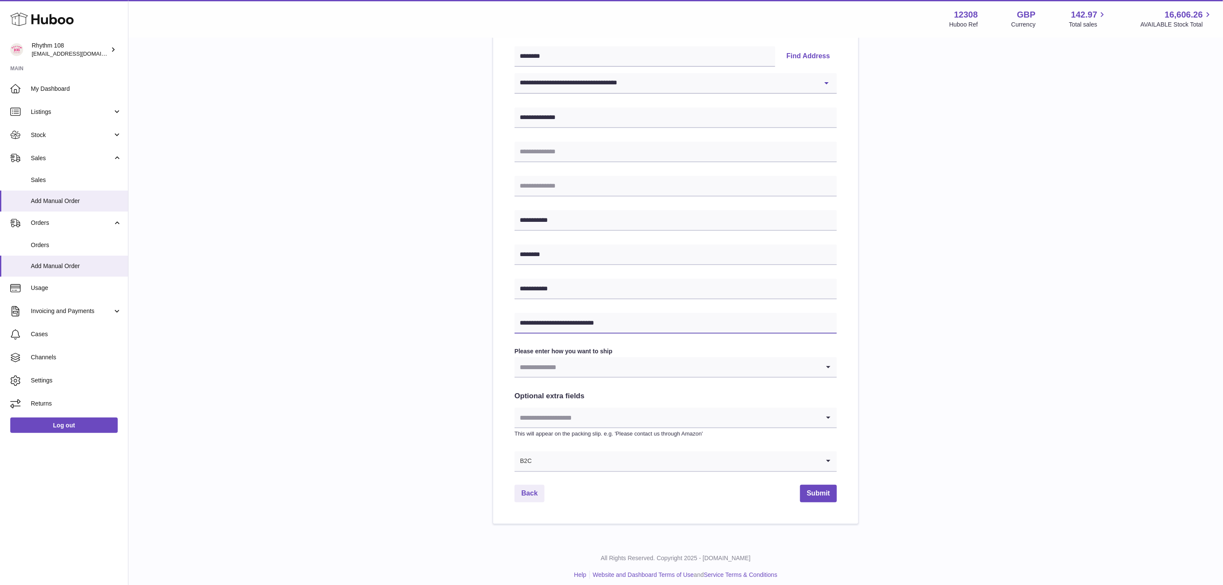
scroll to position [190, 0]
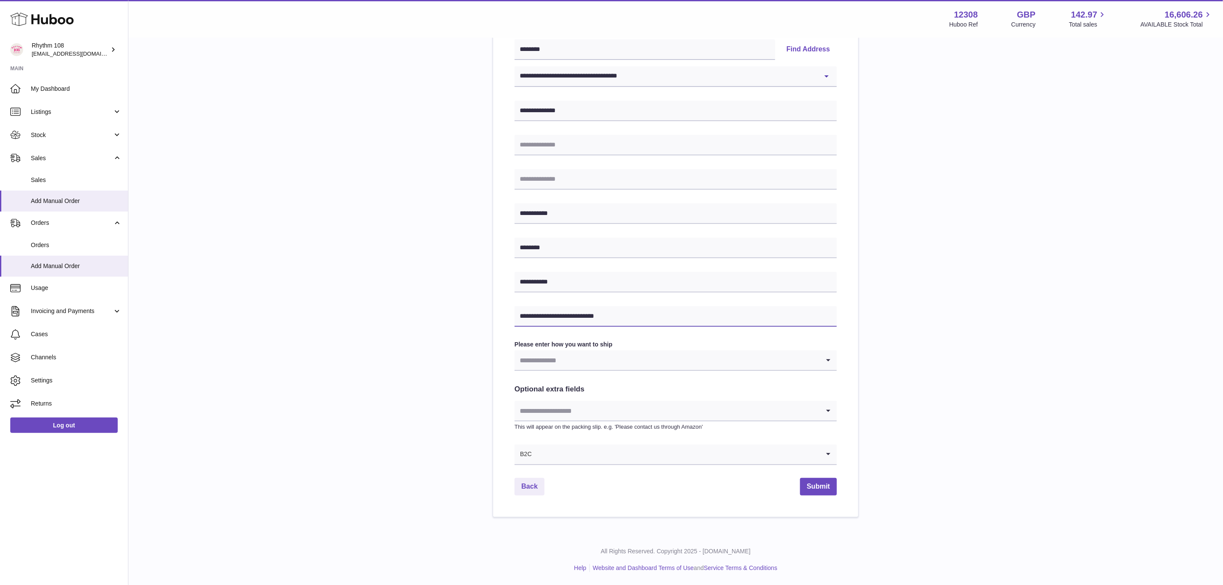
type input "**********"
click at [550, 365] on input "Search for option" at bounding box center [666, 360] width 305 height 20
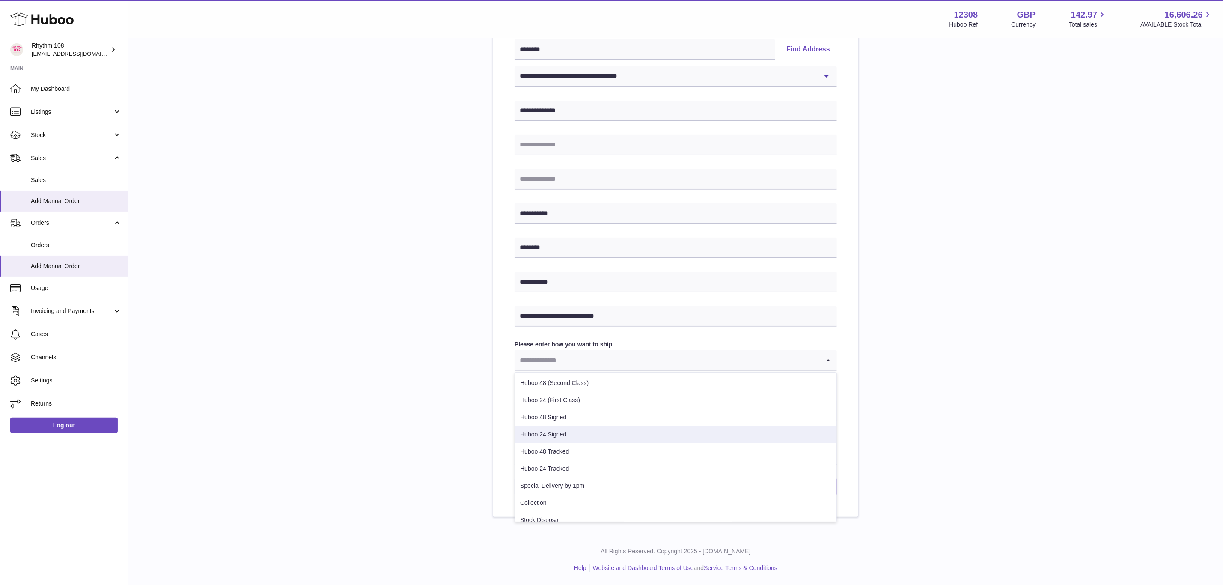
click at [580, 434] on li "Huboo 24 Signed" at bounding box center [675, 434] width 321 height 17
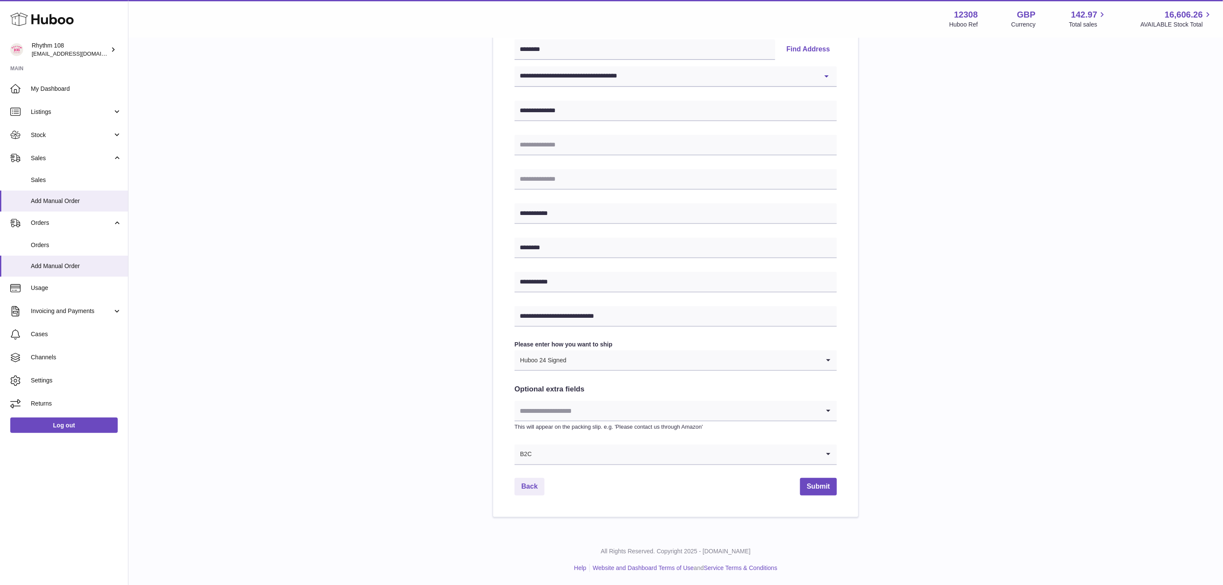
click at [586, 359] on input "Search for option" at bounding box center [693, 360] width 253 height 20
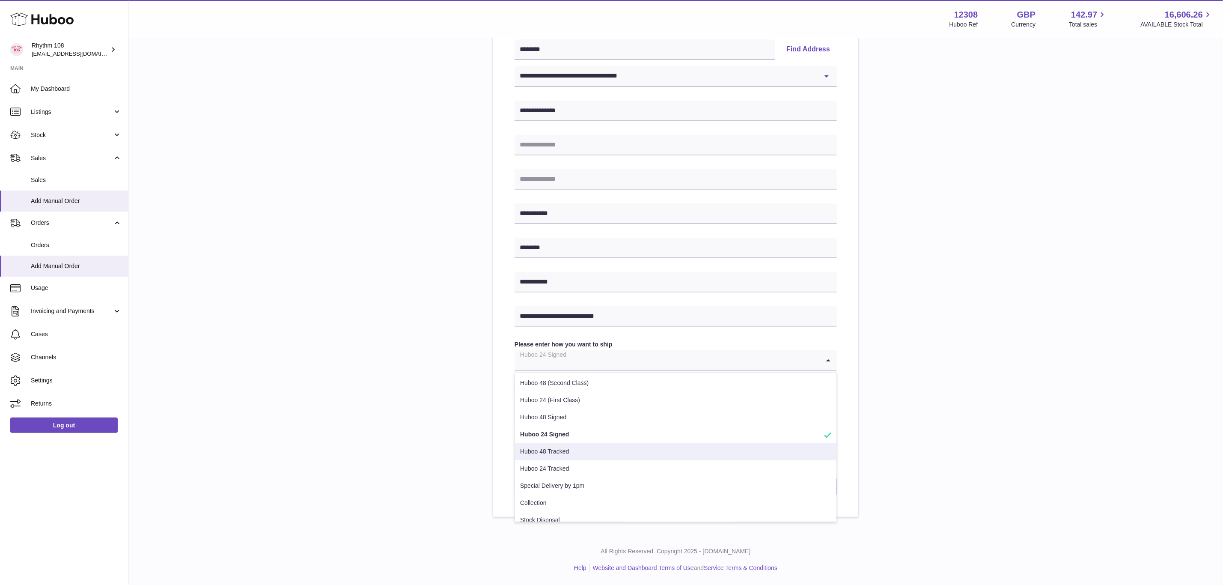
click at [570, 448] on li "Huboo 48 Tracked" at bounding box center [675, 451] width 321 height 17
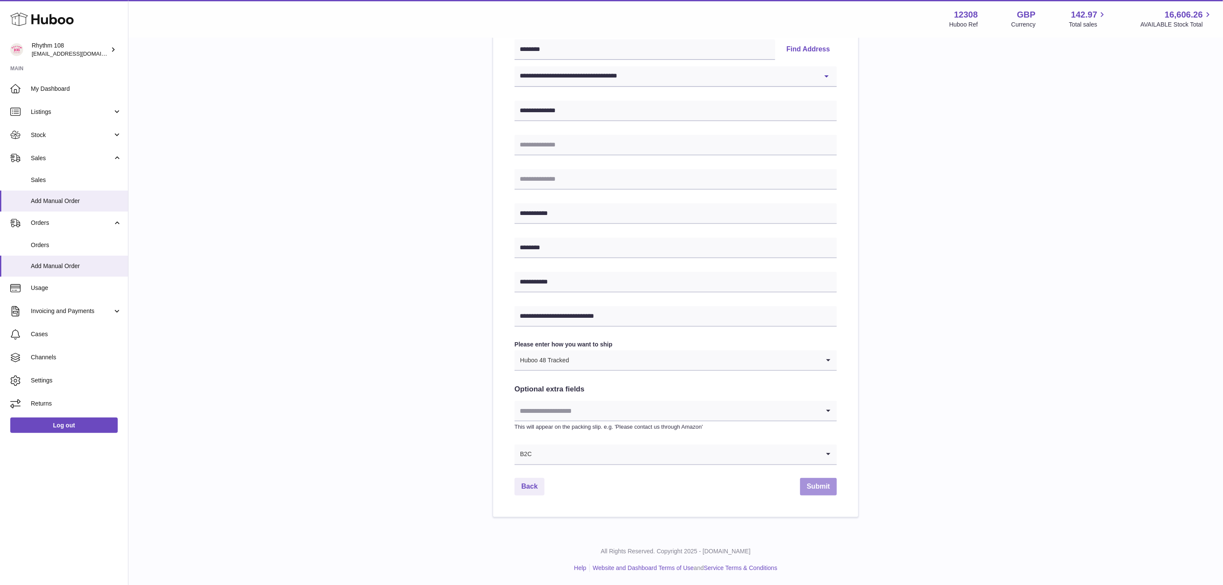
click at [829, 487] on button "Submit" at bounding box center [818, 487] width 37 height 18
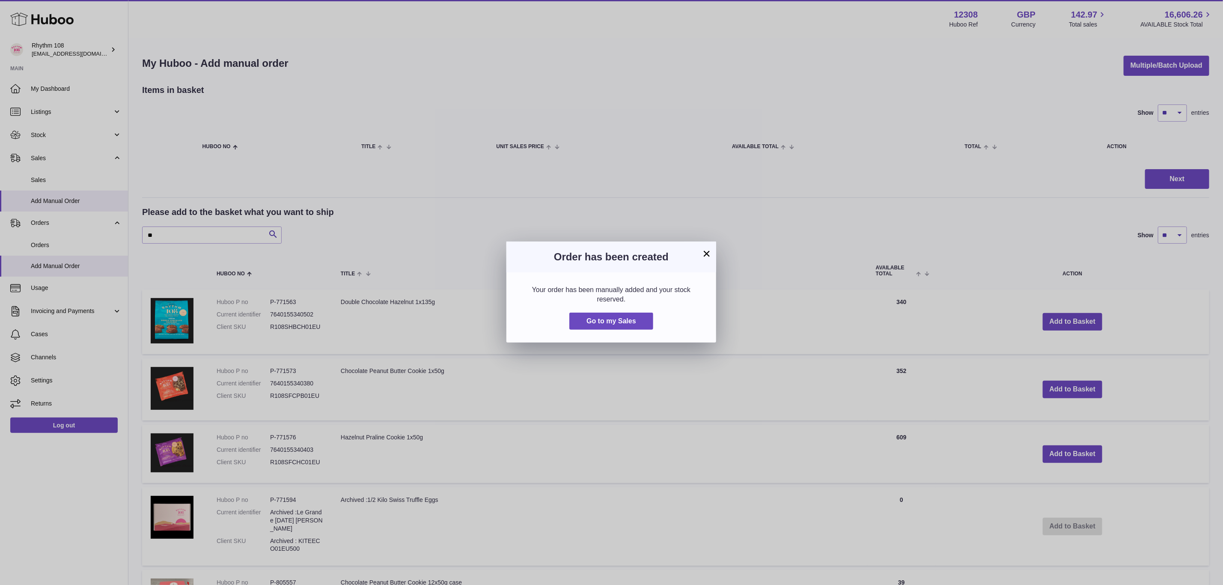
click at [305, 433] on div "× Order has been created Your order has been manually added and your stock rese…" at bounding box center [611, 292] width 1223 height 585
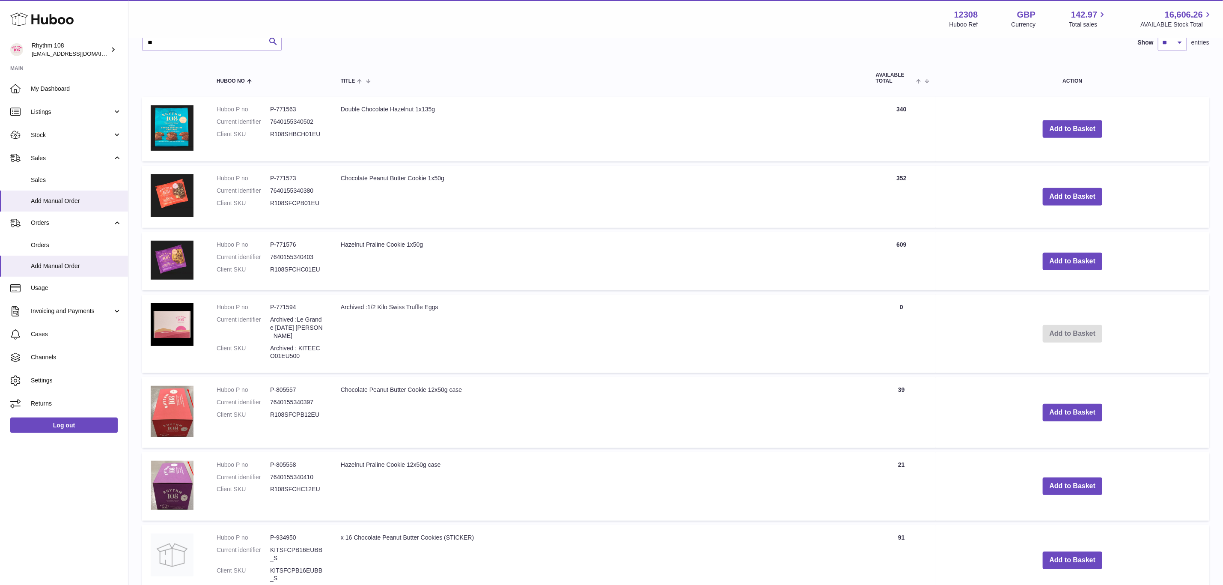
scroll to position [257, 0]
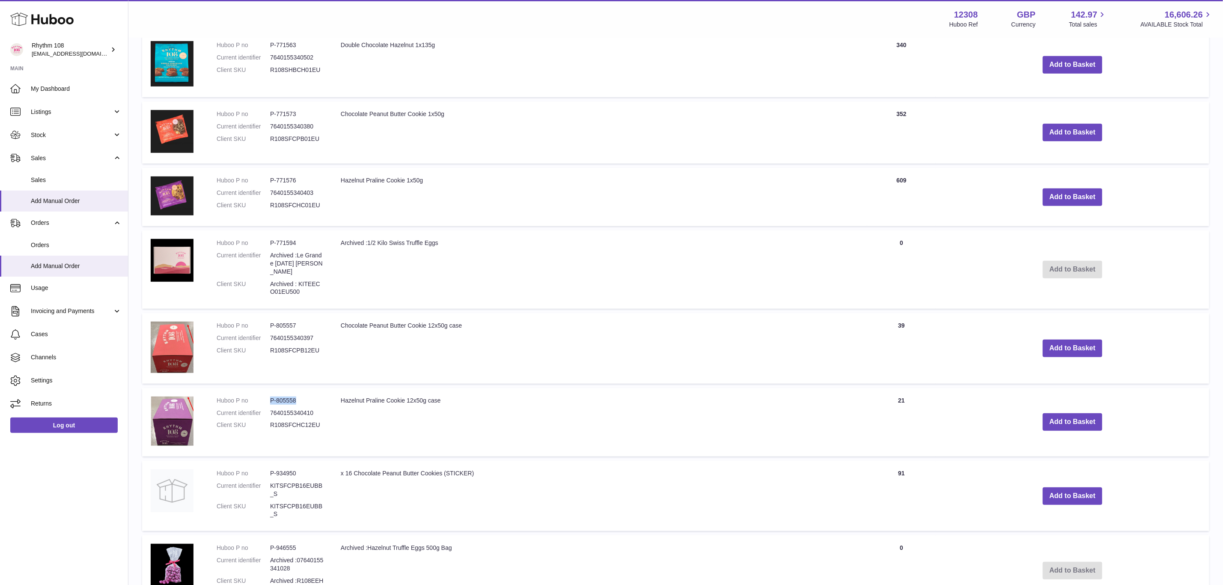
drag, startPoint x: 303, startPoint y: 389, endPoint x: 264, endPoint y: 389, distance: 39.8
click at [264, 396] on dl "Huboo P no P-805558 Current identifier 7640155340410 Client SKU R108SFCHC12EU" at bounding box center [270, 414] width 107 height 37
copy dl "P-805558"
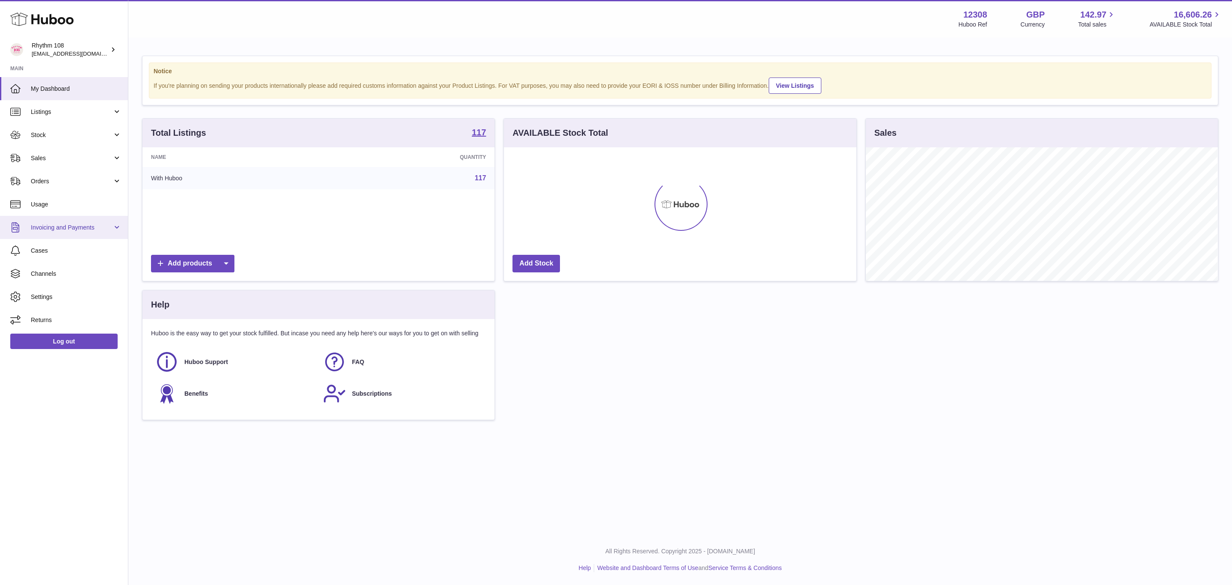
scroll to position [134, 352]
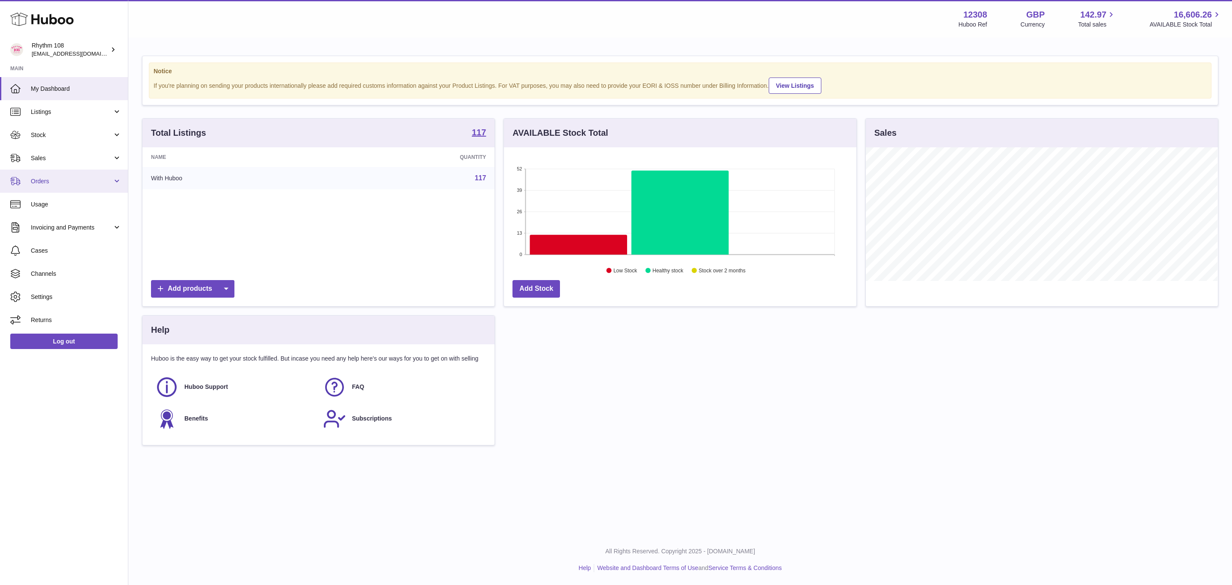
click at [60, 180] on span "Orders" at bounding box center [72, 181] width 82 height 8
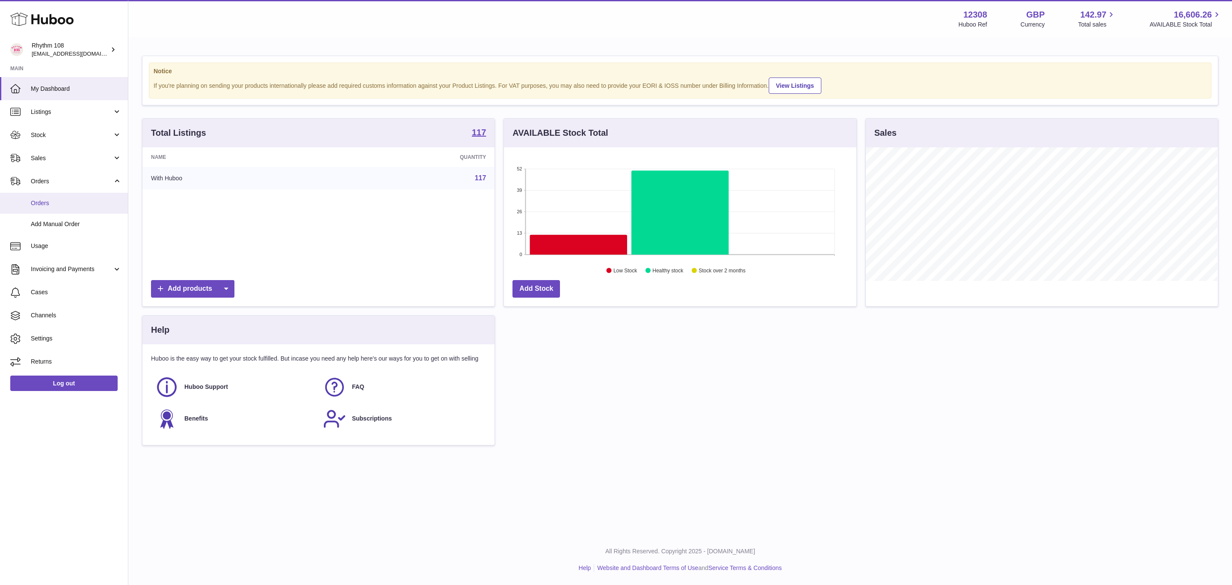
click at [50, 199] on span "Orders" at bounding box center [76, 203] width 91 height 8
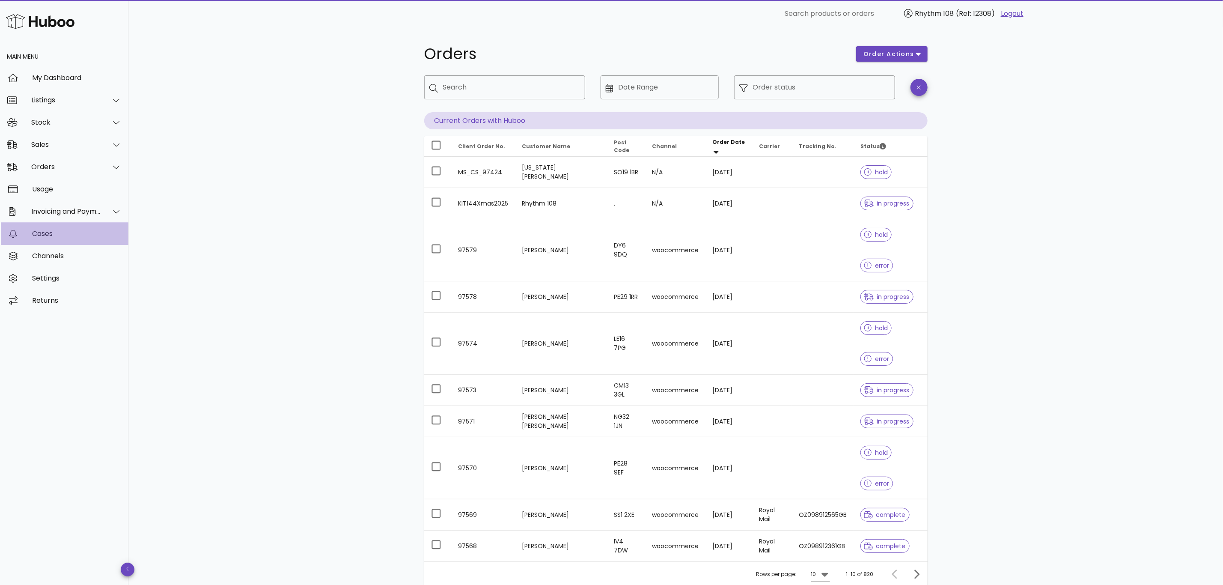
click at [44, 234] on div "Cases" at bounding box center [76, 233] width 89 height 8
